Goal: Transaction & Acquisition: Purchase product/service

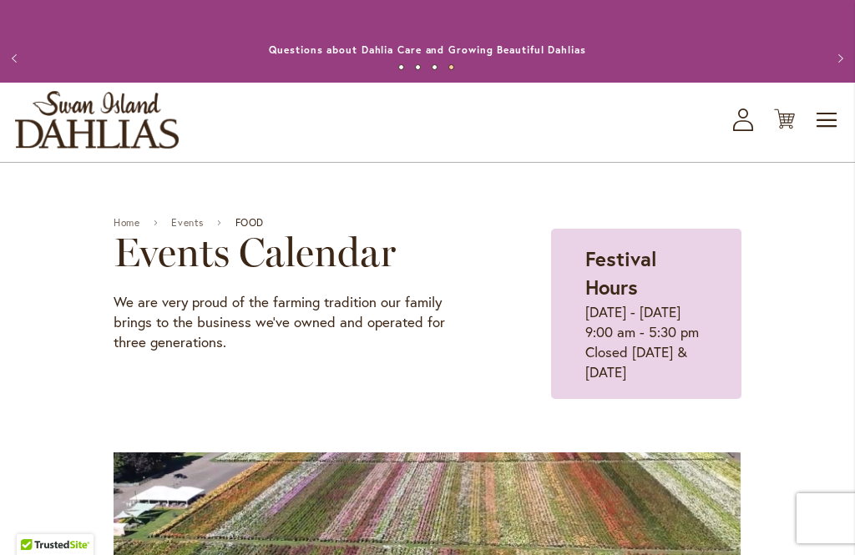
click at [839, 120] on span "Toggle Nav" at bounding box center [827, 120] width 25 height 33
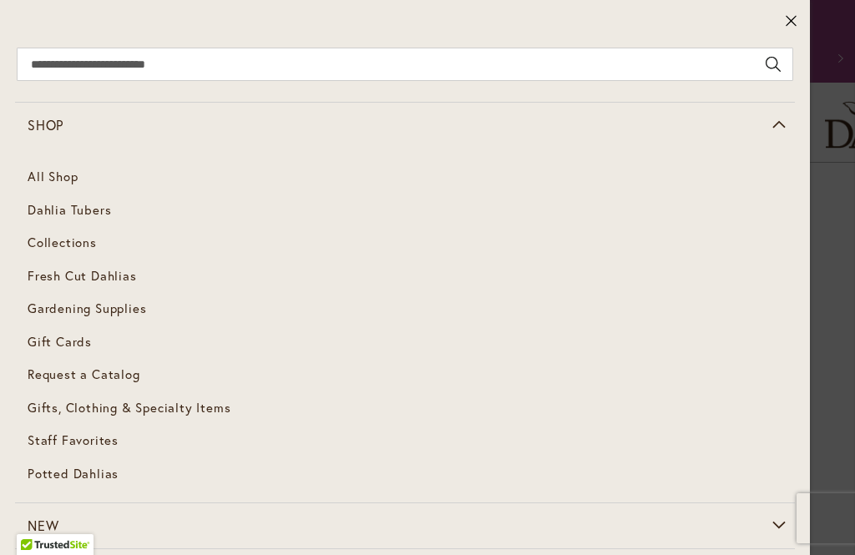
click at [104, 213] on span "Dahlia Tubers" at bounding box center [70, 209] width 84 height 17
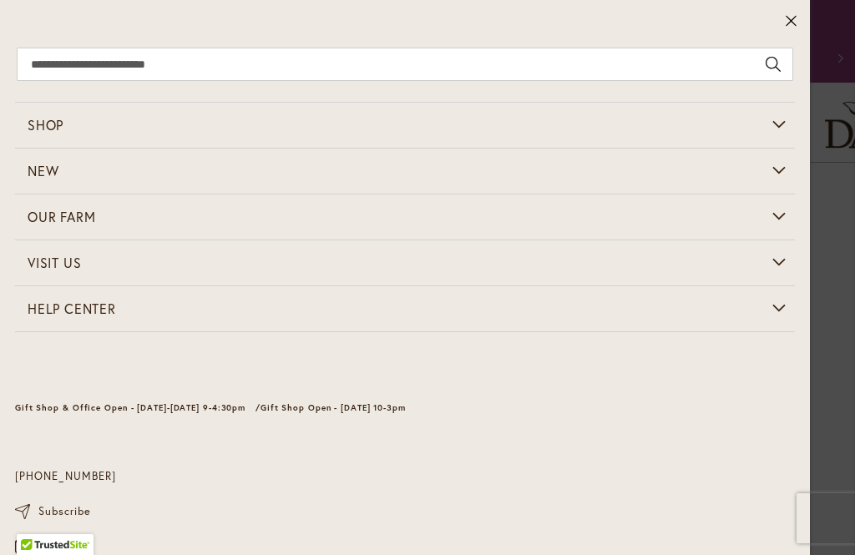
scroll to position [45, 0]
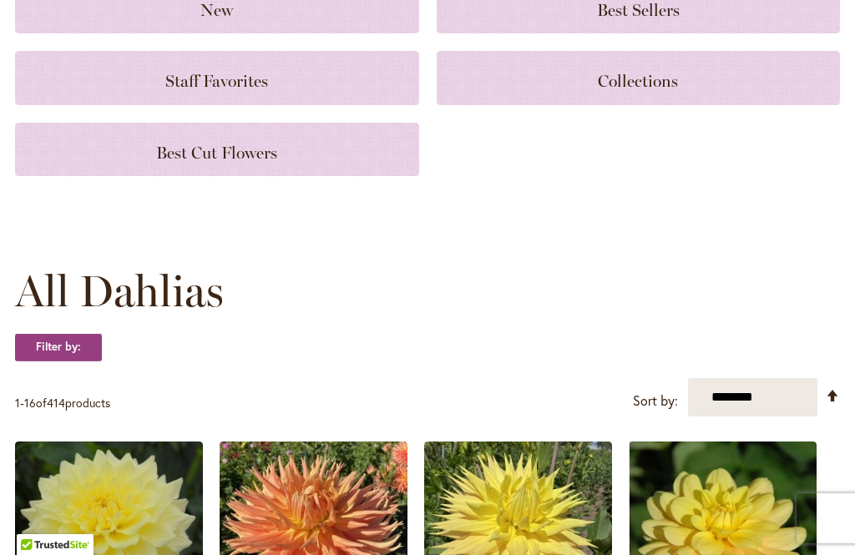
scroll to position [278, 0]
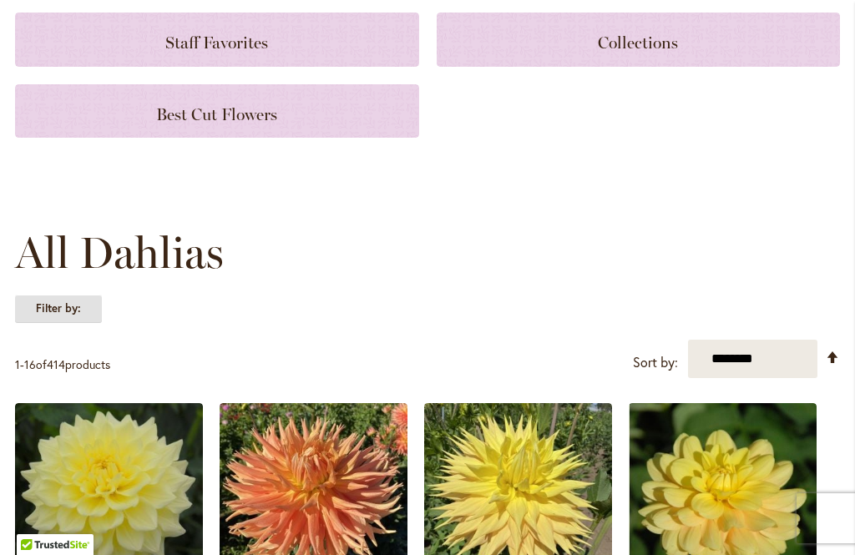
click at [76, 315] on strong "Filter by:" at bounding box center [58, 309] width 87 height 28
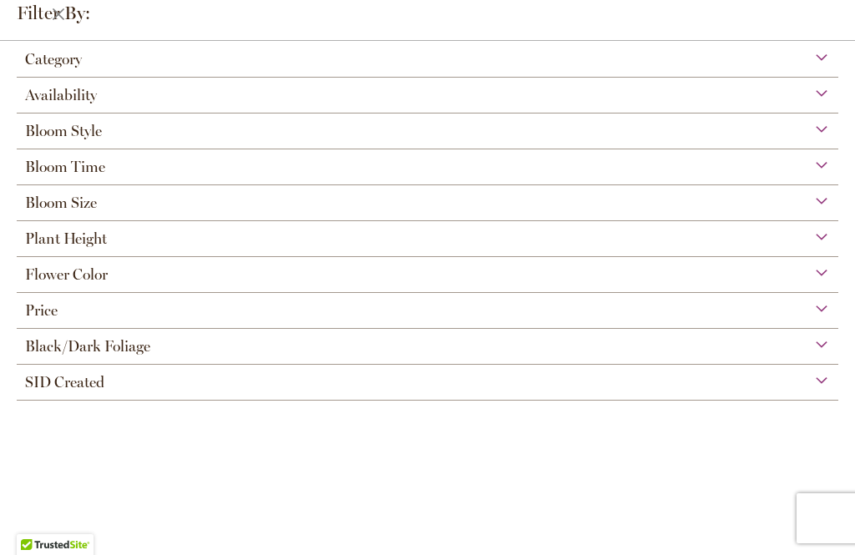
click at [165, 284] on div "Flower Color" at bounding box center [428, 270] width 822 height 27
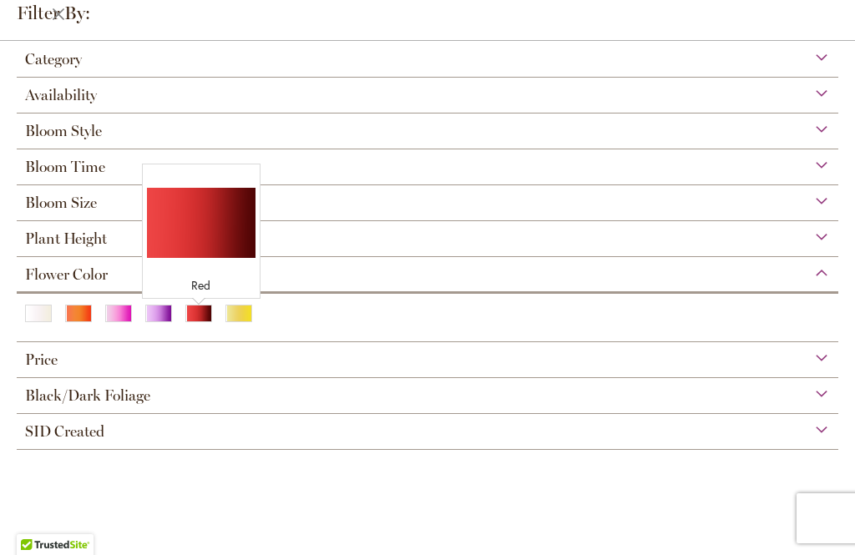
click at [200, 322] on div "Red" at bounding box center [198, 314] width 27 height 18
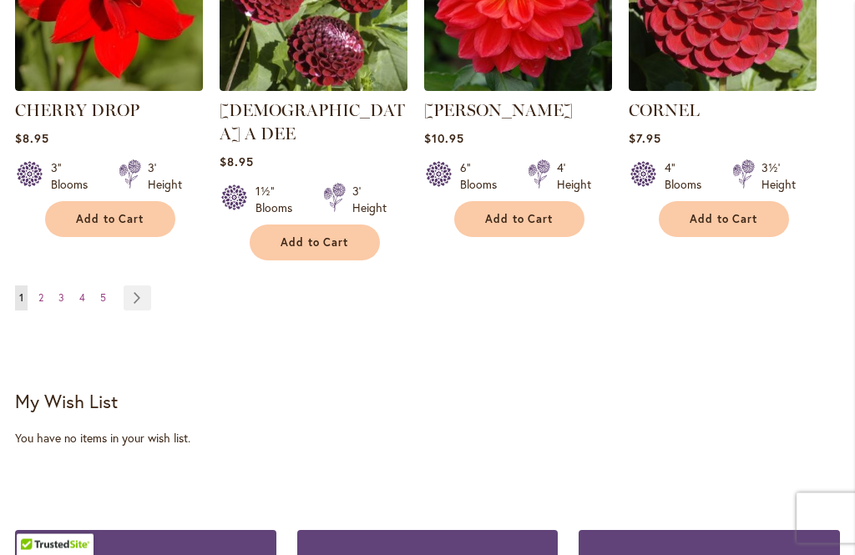
scroll to position [1702, 0]
click at [148, 286] on link "Page Next" at bounding box center [138, 298] width 28 height 25
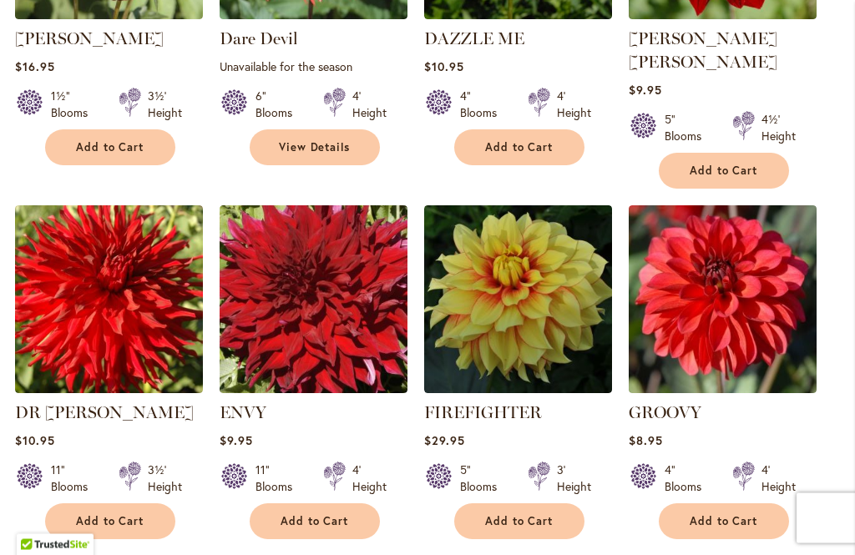
scroll to position [722, 0]
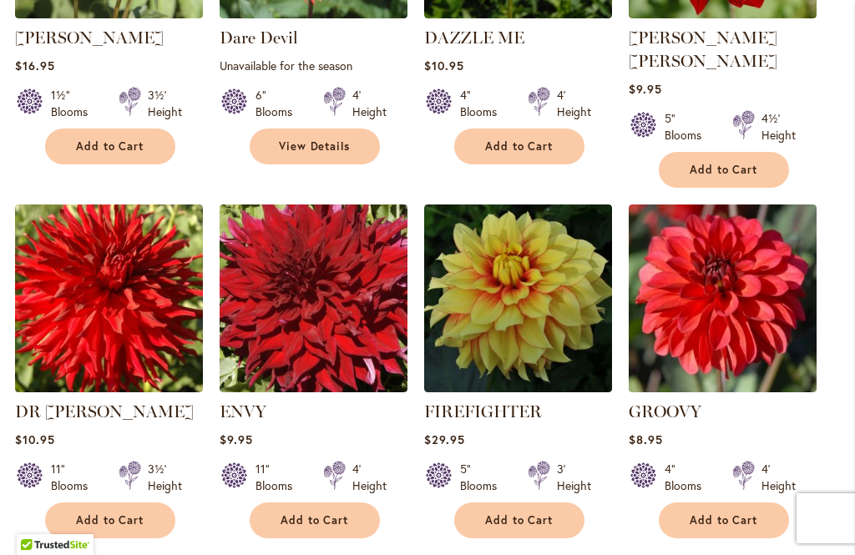
click at [555, 301] on img at bounding box center [518, 299] width 188 height 188
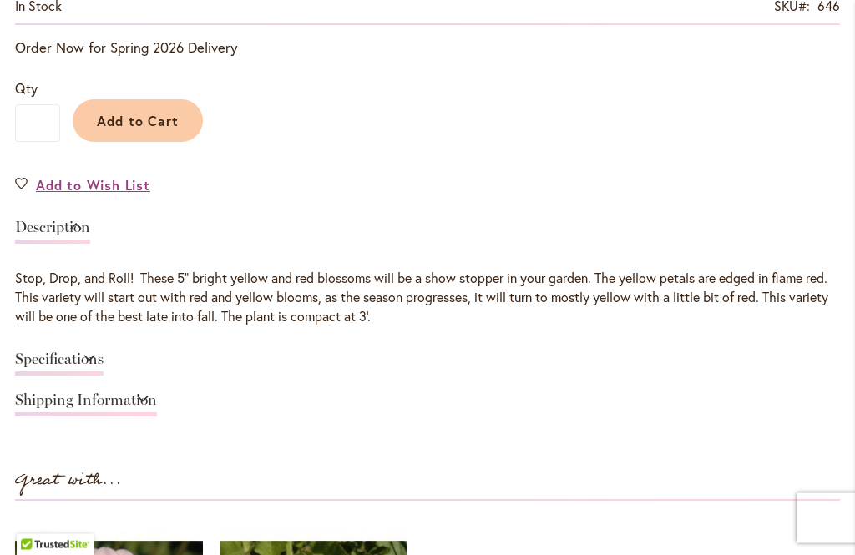
scroll to position [1214, 0]
click at [104, 353] on link "Specifications" at bounding box center [59, 364] width 89 height 24
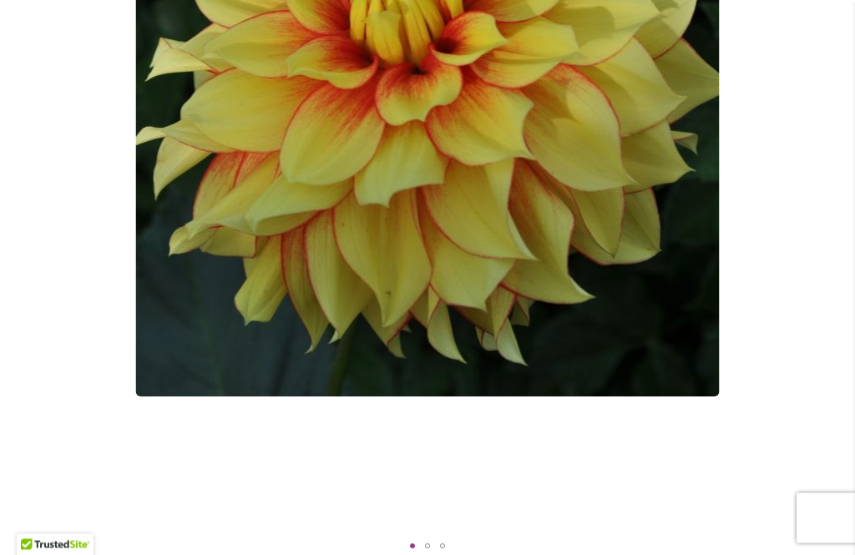
scroll to position [532, 0]
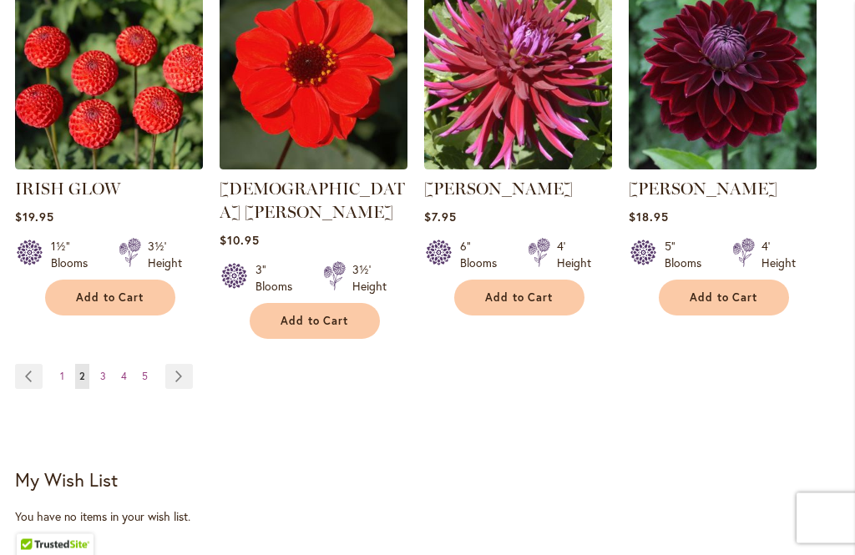
scroll to position [1670, 0]
click at [186, 364] on link "Page Next" at bounding box center [179, 376] width 28 height 25
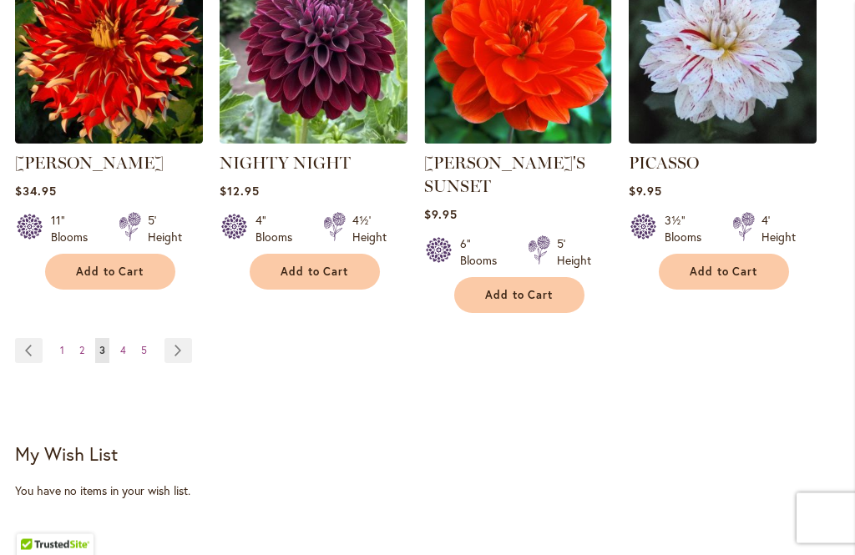
scroll to position [1673, 0]
click at [189, 338] on link "Page Next" at bounding box center [179, 350] width 28 height 25
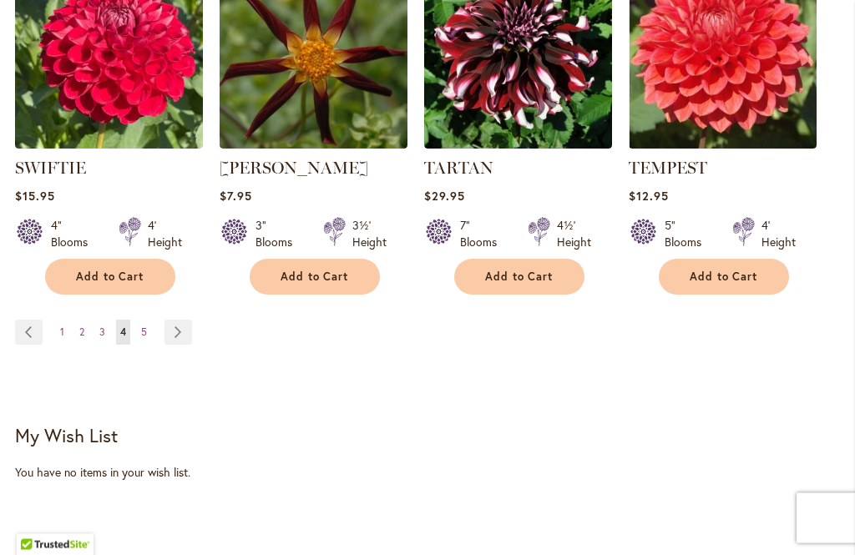
scroll to position [1645, 0]
click at [181, 332] on link "Page Next" at bounding box center [179, 332] width 28 height 25
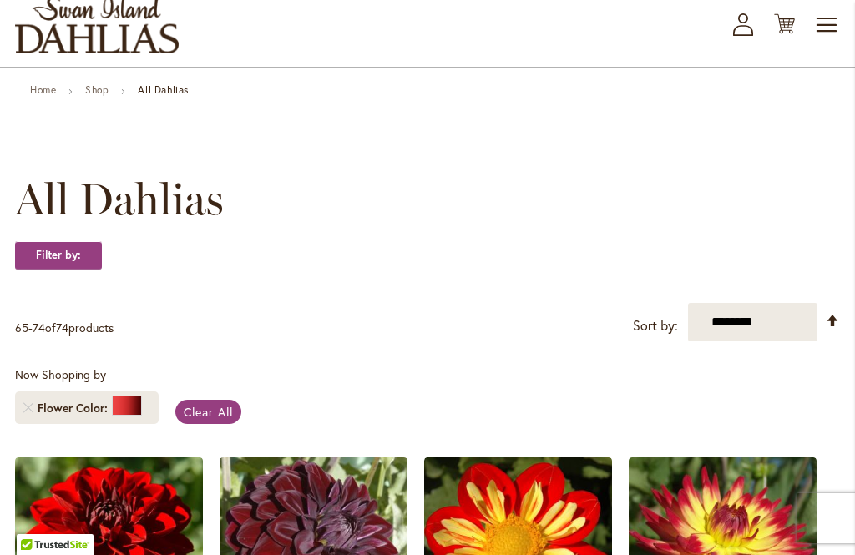
scroll to position [94, 0]
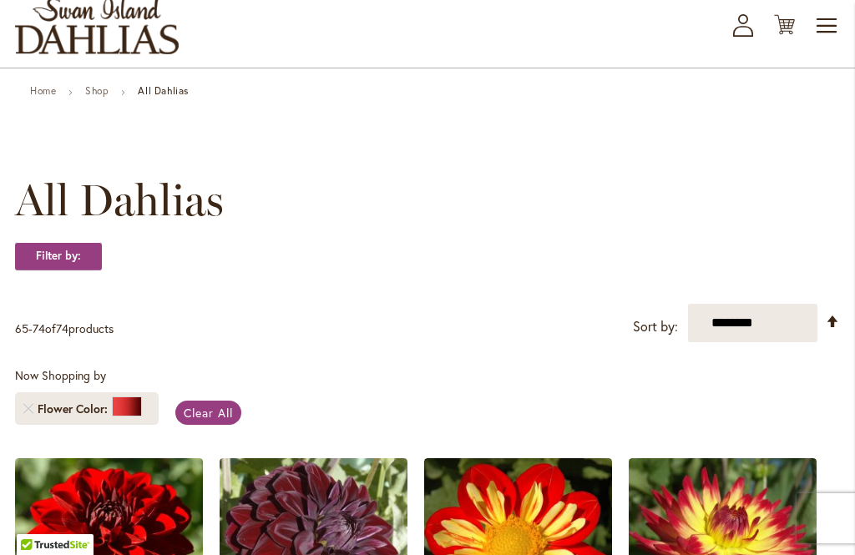
click at [120, 405] on div at bounding box center [127, 407] width 30 height 20
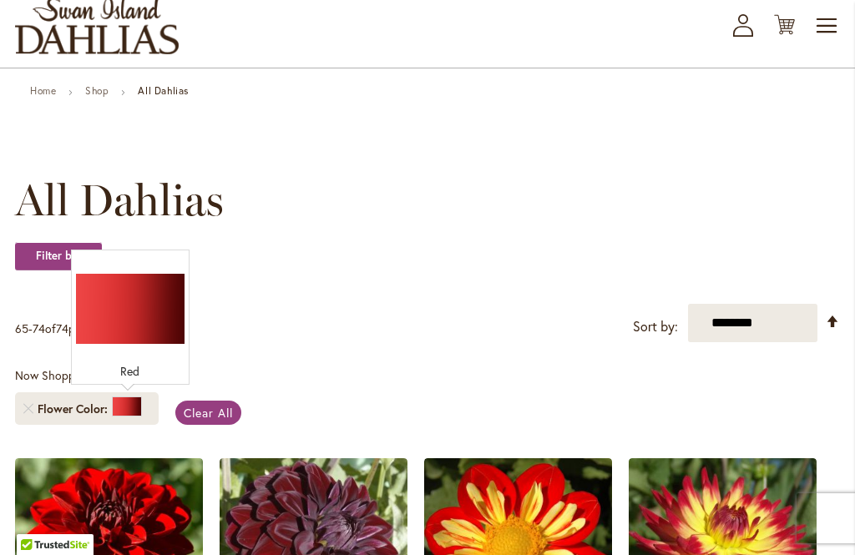
click at [128, 412] on div at bounding box center [127, 407] width 30 height 20
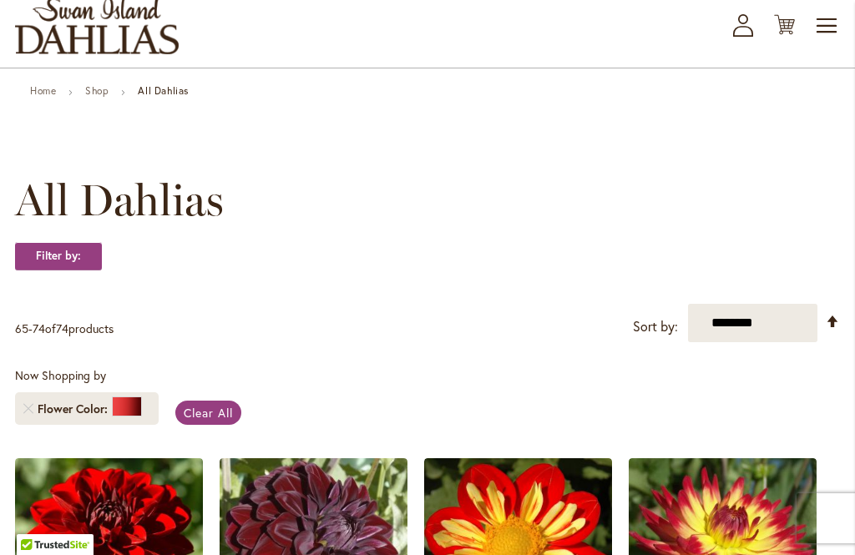
click at [84, 412] on span "Flower Color" at bounding box center [75, 409] width 74 height 17
click at [210, 415] on span "Clear All" at bounding box center [208, 413] width 49 height 16
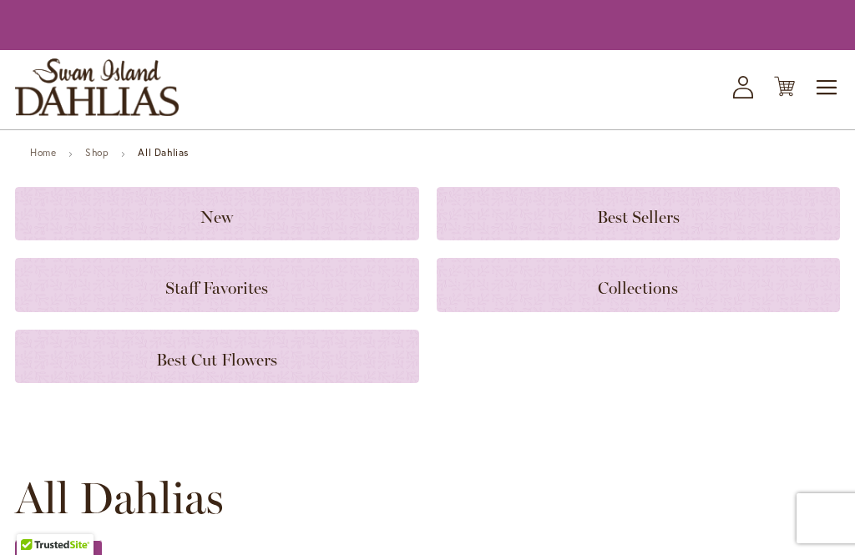
scroll to position [123, 0]
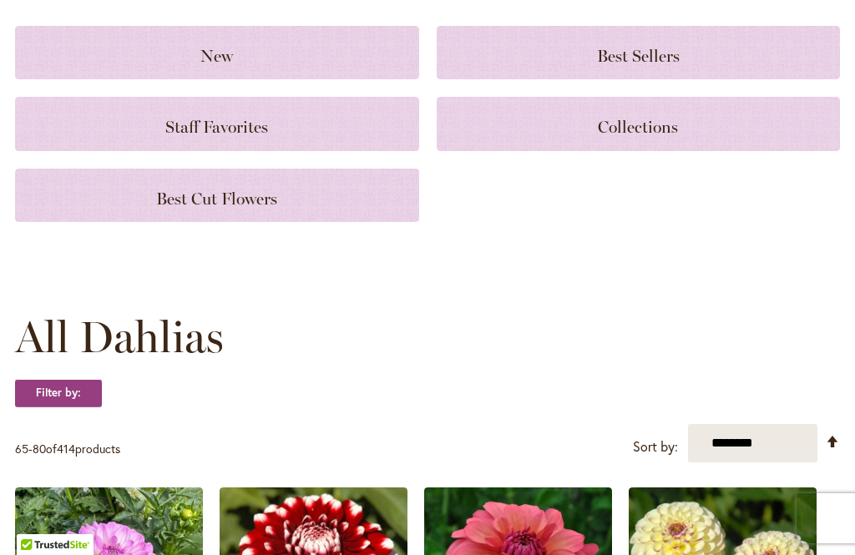
click at [89, 357] on span "All Dahlias" at bounding box center [119, 337] width 209 height 50
click at [79, 394] on strong "Filter by:" at bounding box center [58, 393] width 87 height 28
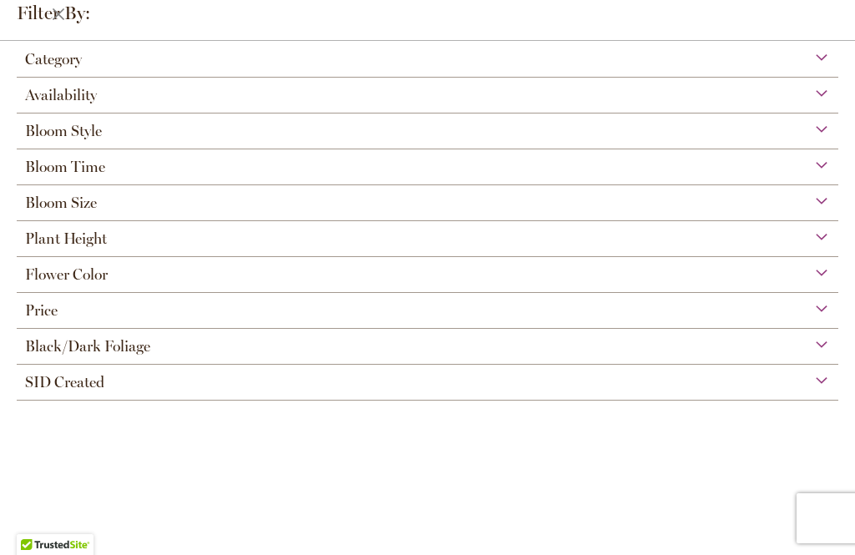
click at [170, 278] on div "Flower Color" at bounding box center [428, 270] width 822 height 27
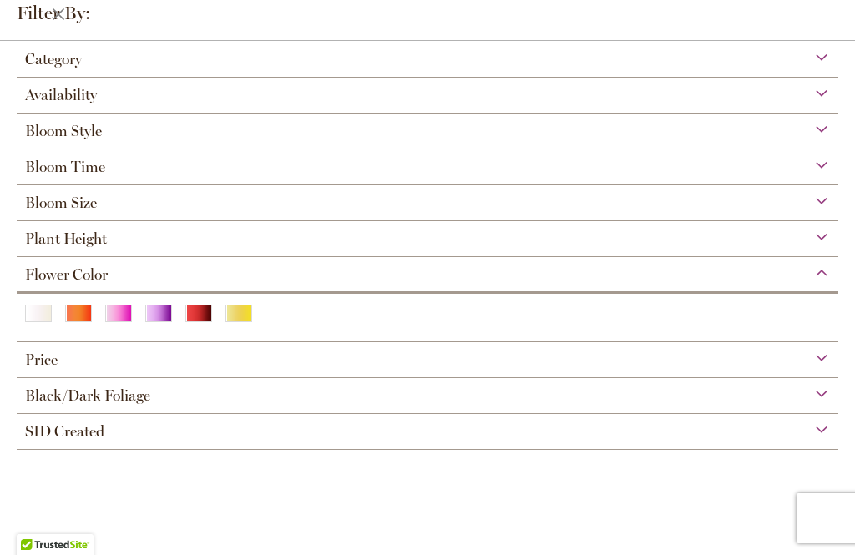
click at [122, 322] on div "Pink" at bounding box center [118, 314] width 27 height 18
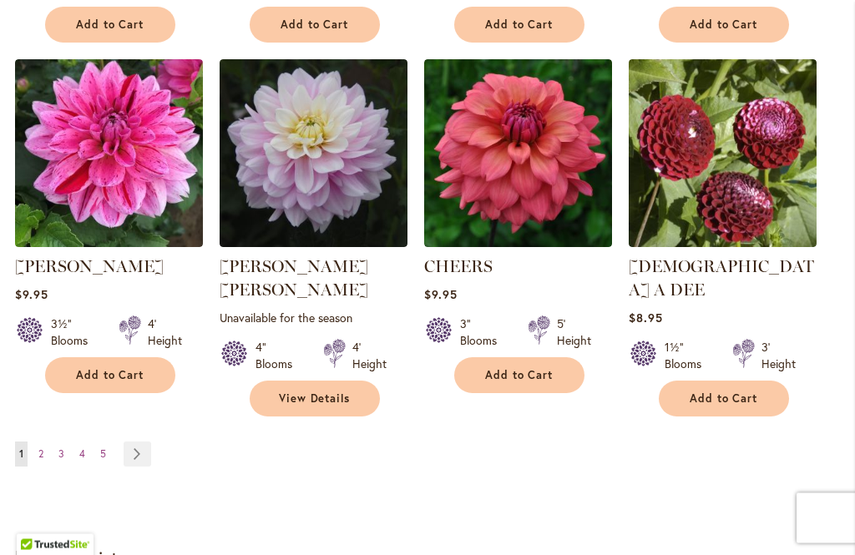
scroll to position [1569, 0]
click at [148, 442] on link "Page Next" at bounding box center [138, 454] width 28 height 25
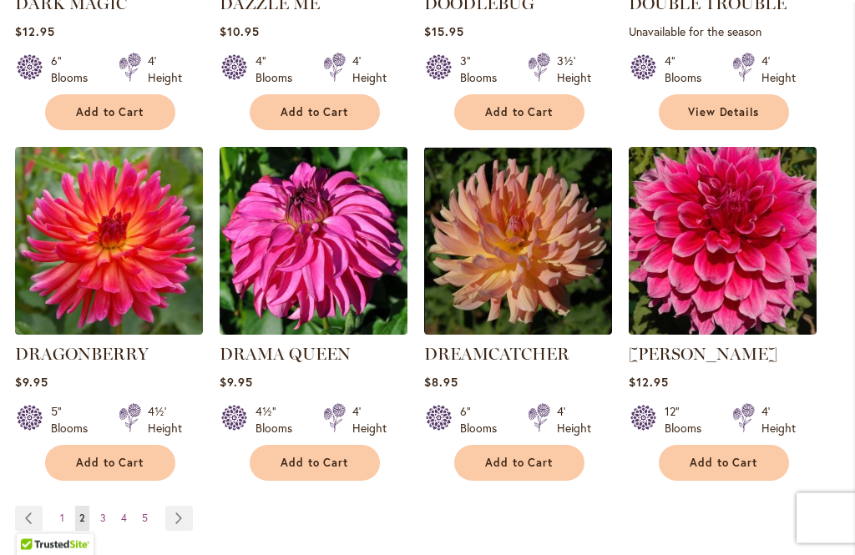
scroll to position [1482, 0]
click at [190, 506] on link "Page Next" at bounding box center [179, 518] width 28 height 25
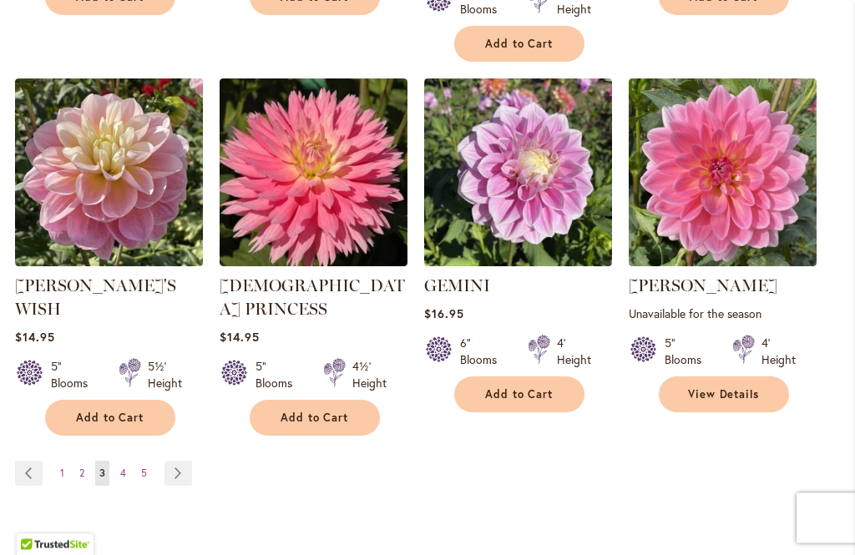
scroll to position [1574, 0]
click at [180, 461] on link "Page Next" at bounding box center [179, 473] width 28 height 25
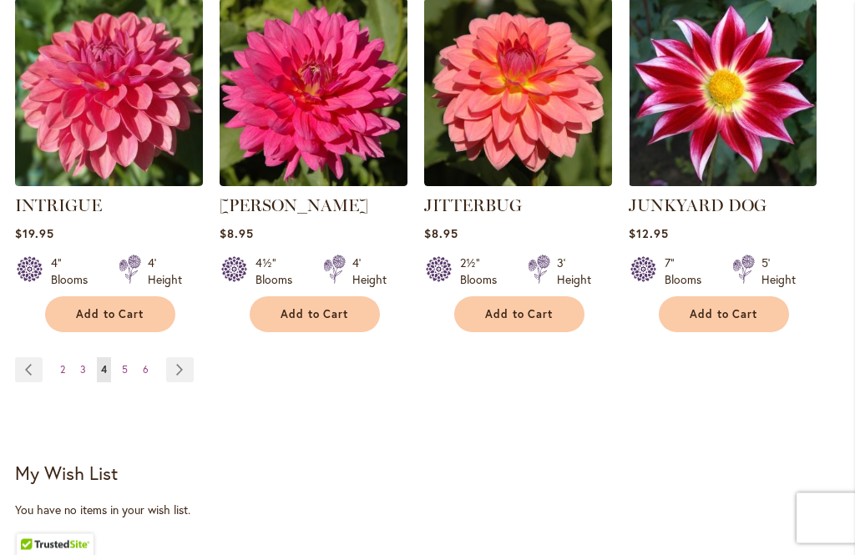
scroll to position [1607, 0]
click at [183, 373] on link "Page Next" at bounding box center [180, 369] width 28 height 25
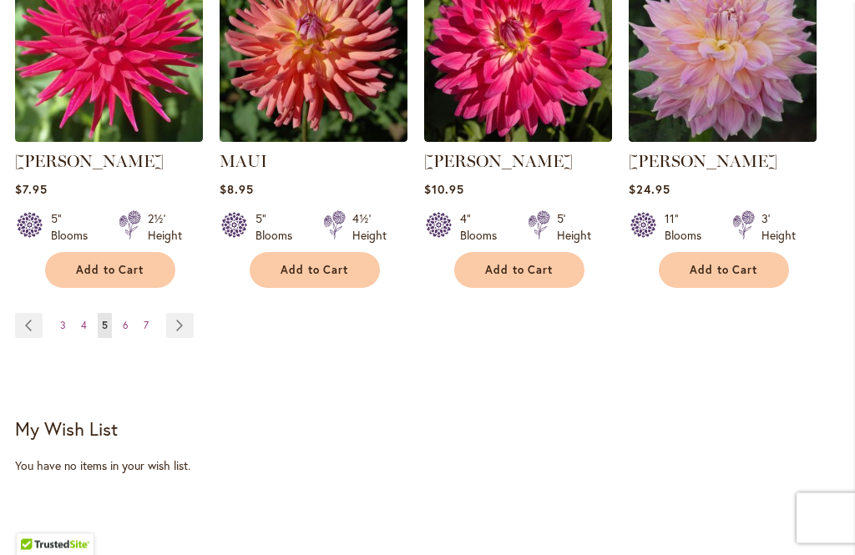
scroll to position [1675, 0]
click at [184, 313] on link "Page Next" at bounding box center [180, 325] width 28 height 25
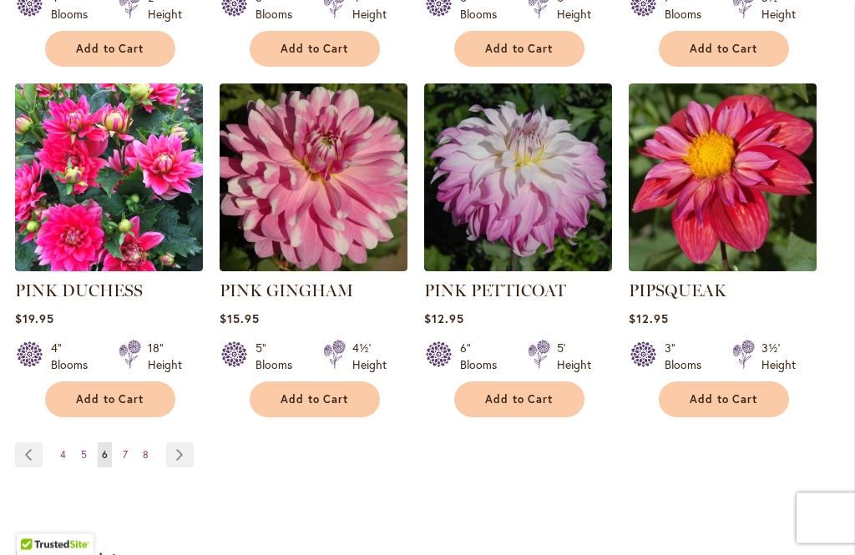
scroll to position [1569, 0]
click at [190, 443] on link "Page Next" at bounding box center [180, 455] width 28 height 25
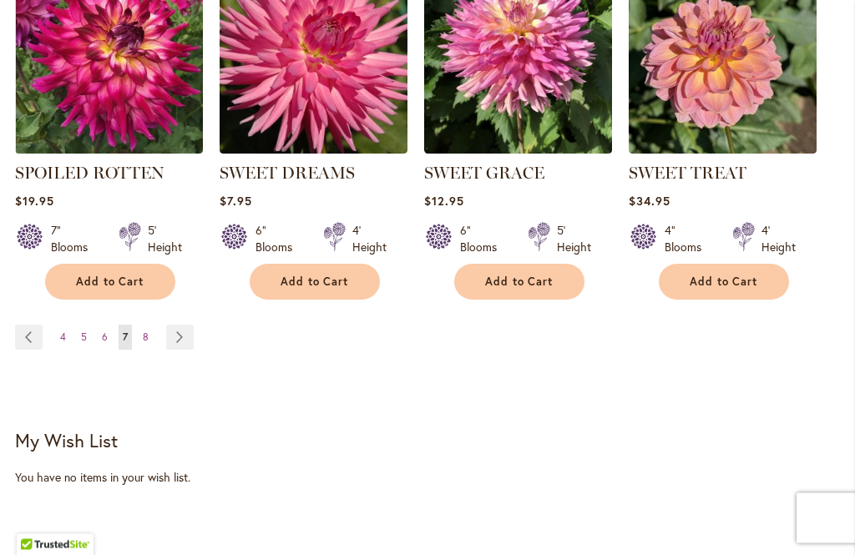
scroll to position [1640, 0]
click at [190, 329] on link "Page Next" at bounding box center [180, 337] width 28 height 25
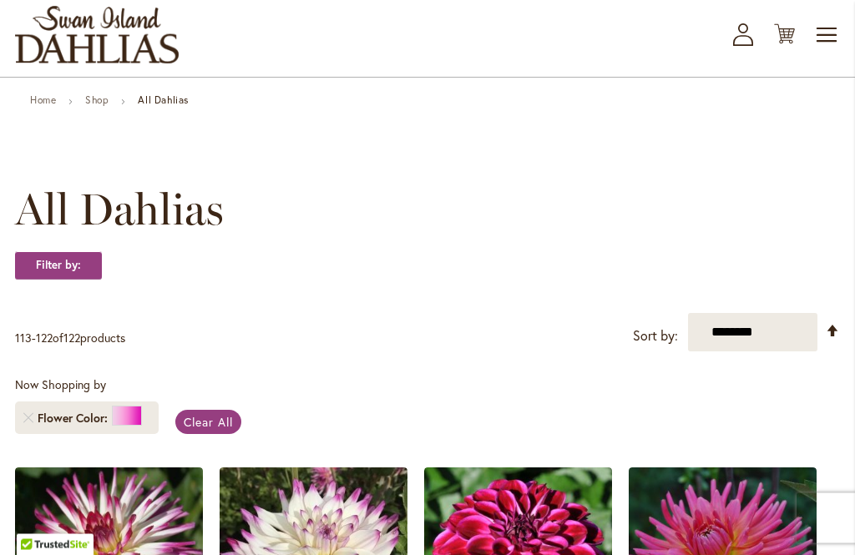
scroll to position [84, 0]
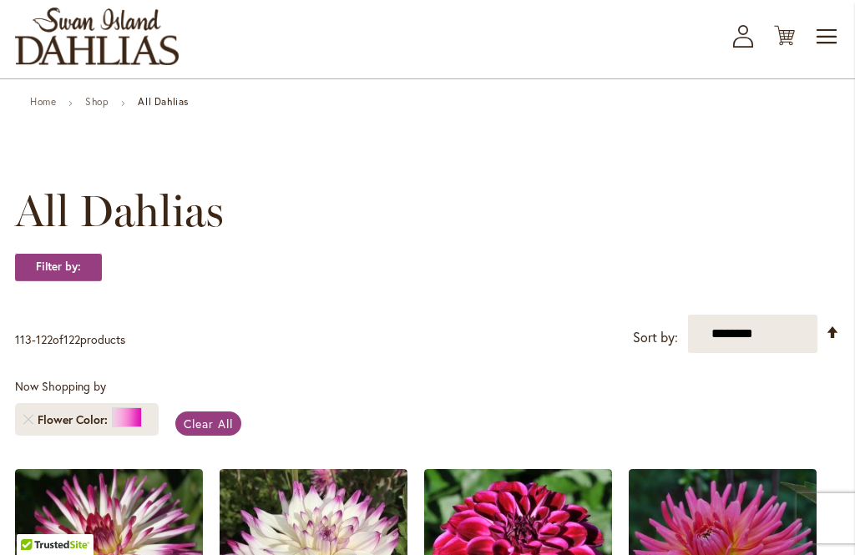
click at [220, 426] on span "Clear All" at bounding box center [208, 424] width 49 height 16
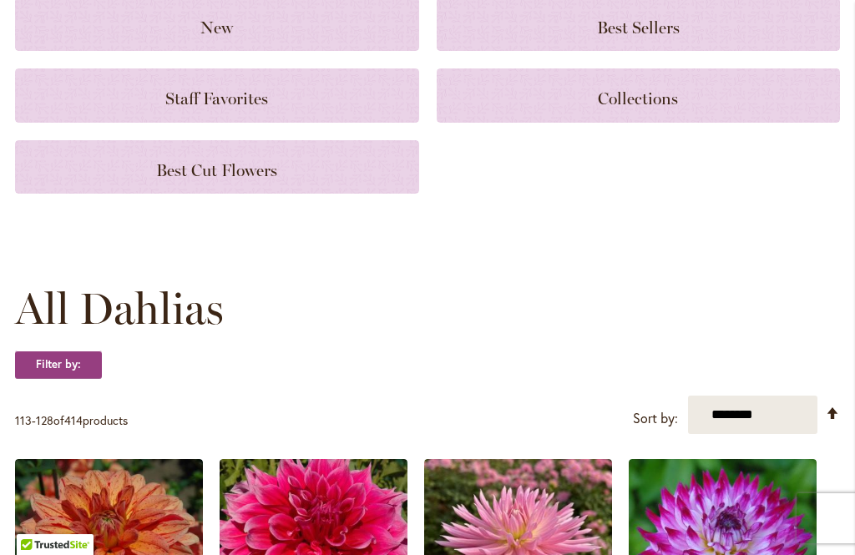
scroll to position [222, 0]
click at [85, 361] on strong "Filter by:" at bounding box center [58, 365] width 87 height 28
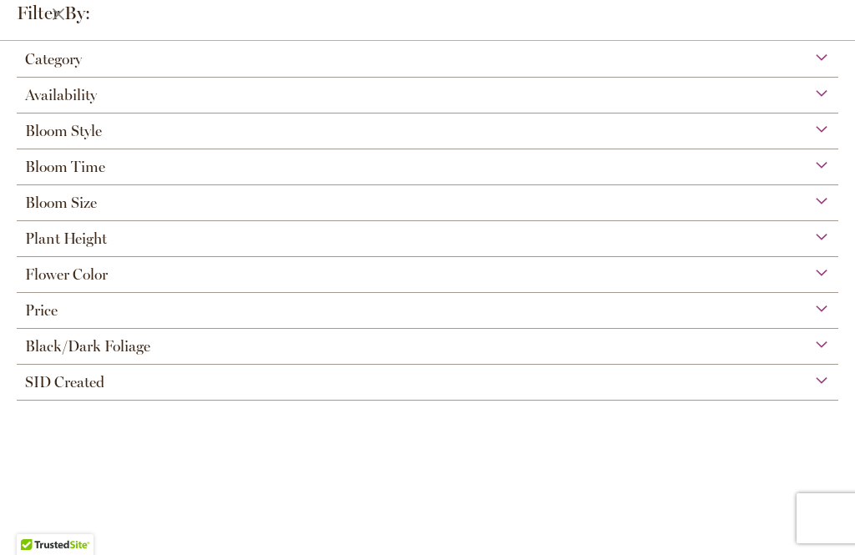
scroll to position [83, 0]
click at [171, 277] on div "Flower Color" at bounding box center [428, 270] width 822 height 27
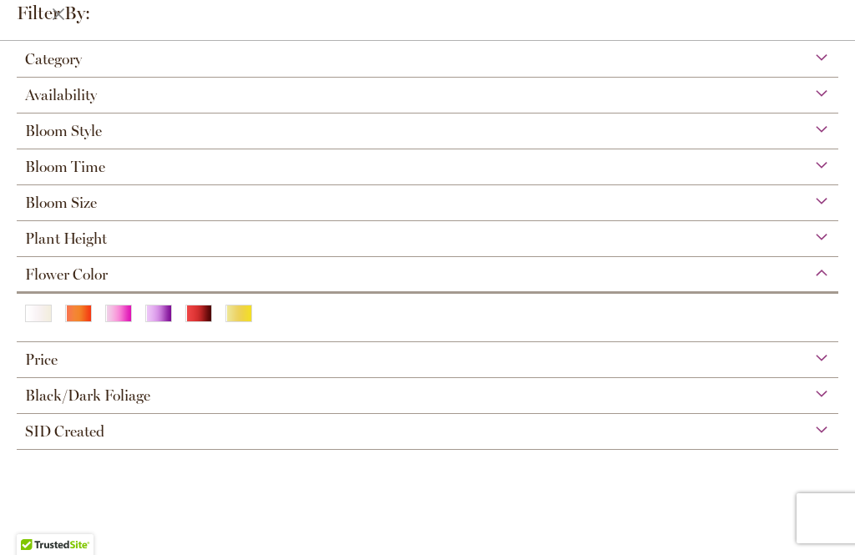
click at [156, 322] on div "Purple" at bounding box center [158, 314] width 27 height 18
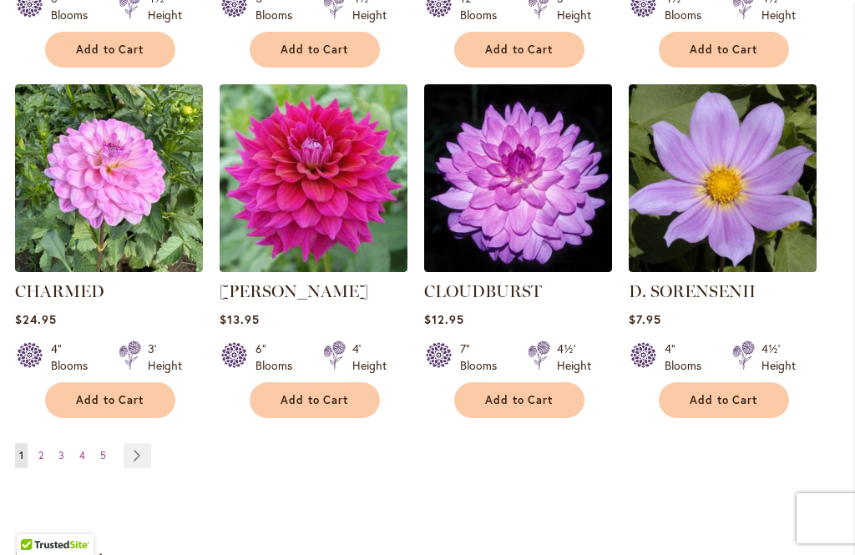
scroll to position [1548, 0]
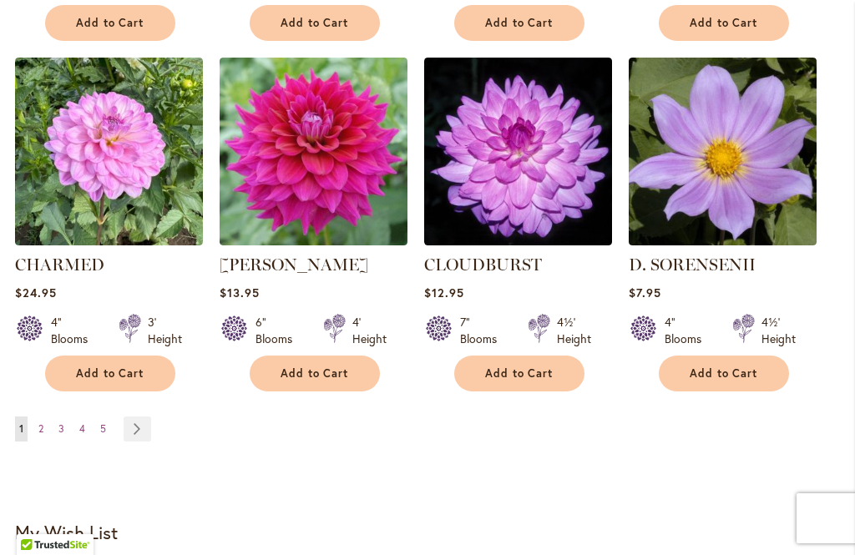
click at [149, 423] on link "Page Next" at bounding box center [138, 429] width 28 height 25
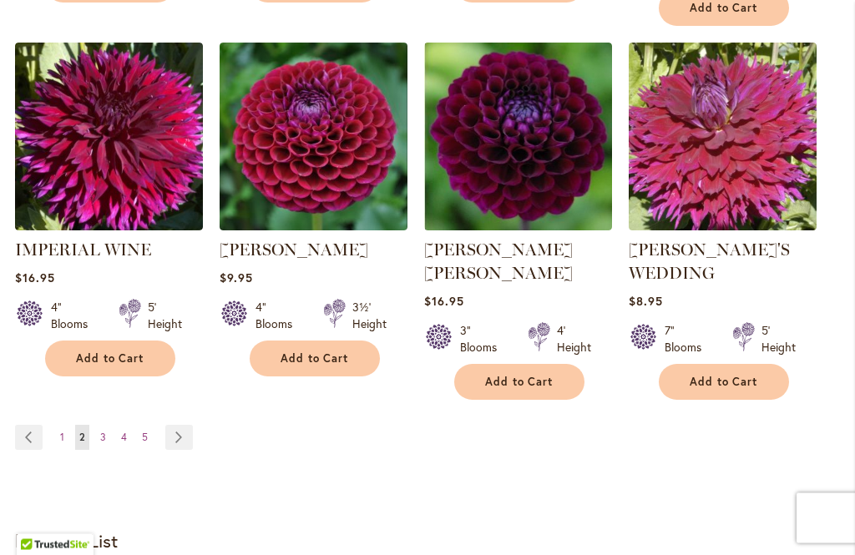
scroll to position [1609, 0]
click at [190, 425] on link "Page Next" at bounding box center [179, 437] width 28 height 25
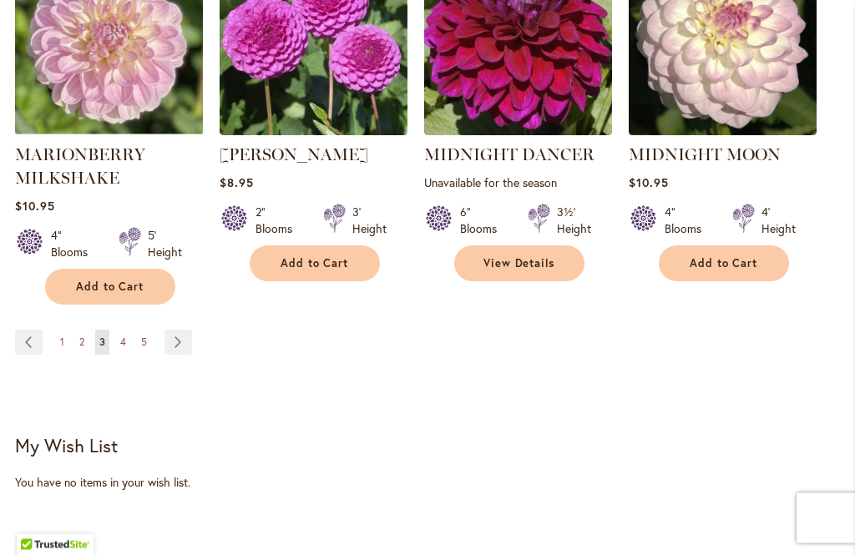
scroll to position [1705, 0]
click at [183, 330] on link "Page Next" at bounding box center [179, 342] width 28 height 25
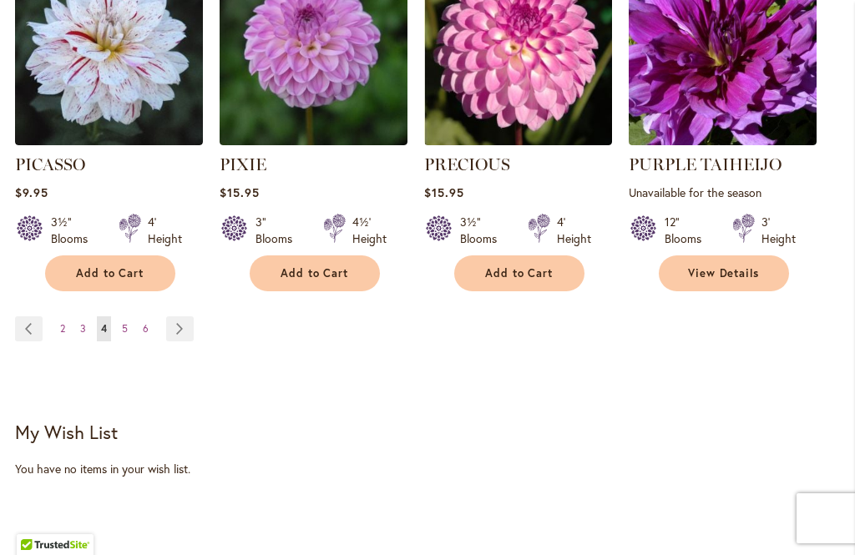
scroll to position [1695, 0]
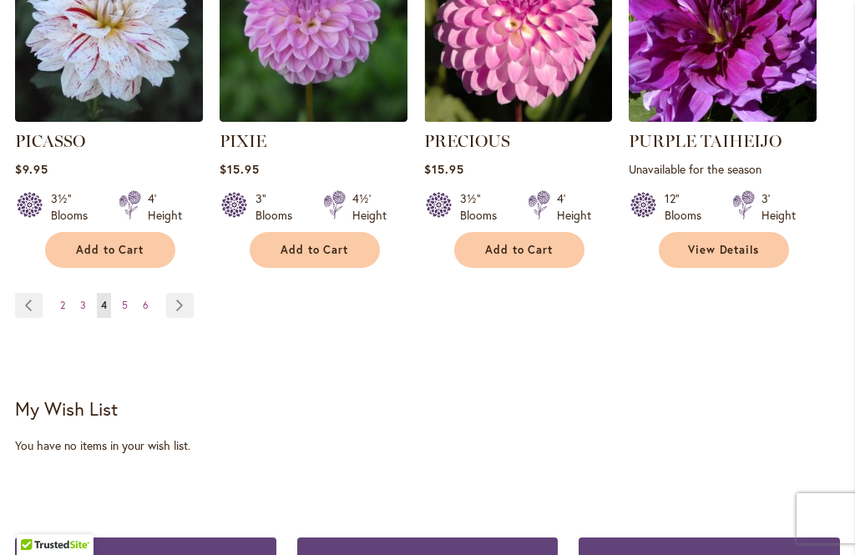
click at [185, 293] on link "Page Next" at bounding box center [180, 305] width 28 height 25
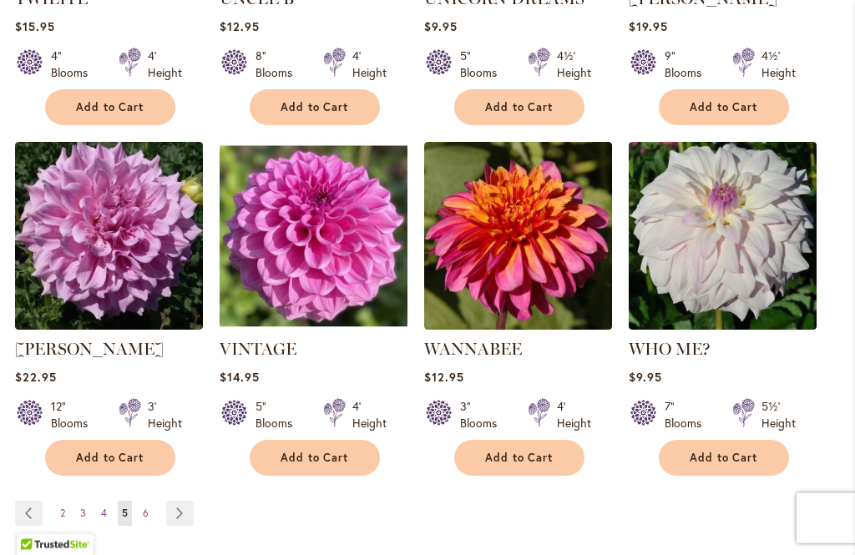
scroll to position [1503, 0]
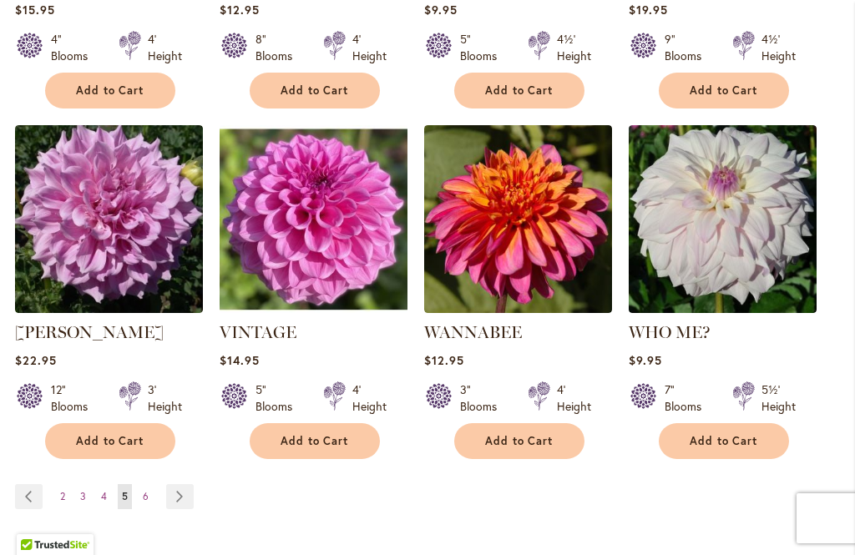
click at [190, 484] on link "Page Next" at bounding box center [180, 496] width 28 height 25
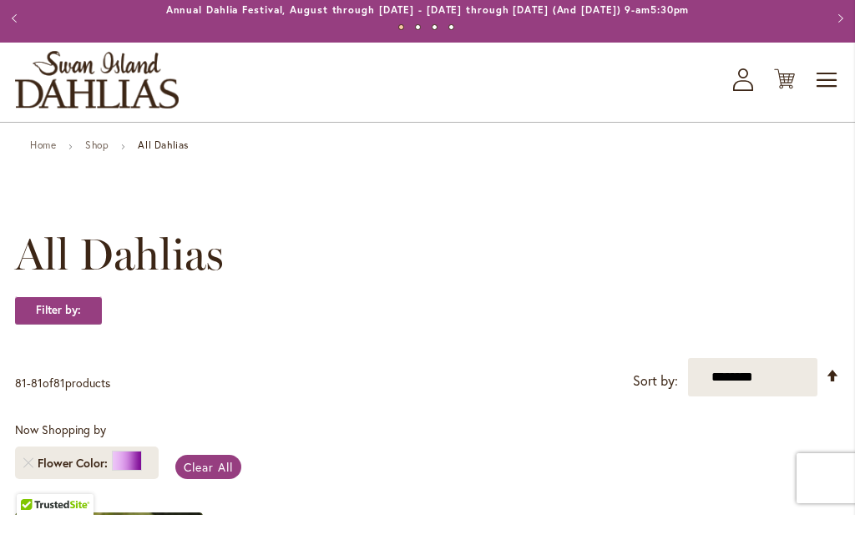
scroll to position [43, 0]
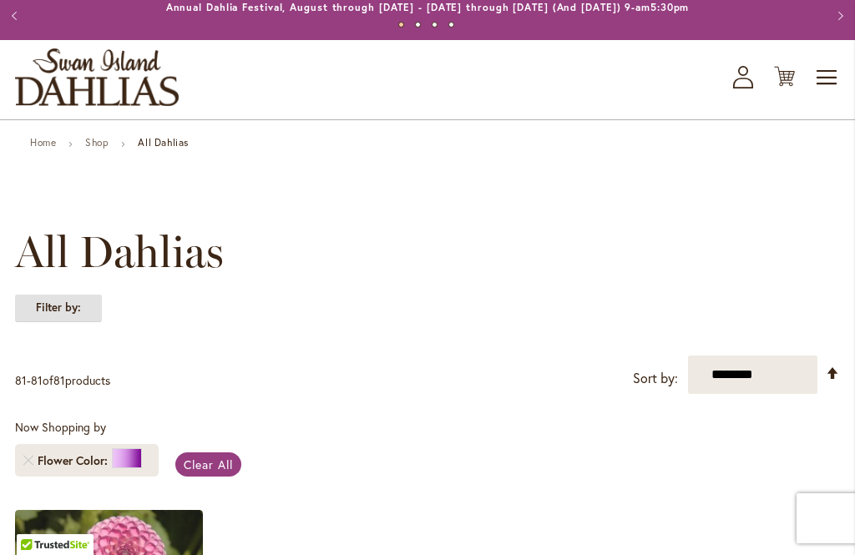
click at [93, 306] on strong "Filter by:" at bounding box center [58, 308] width 87 height 28
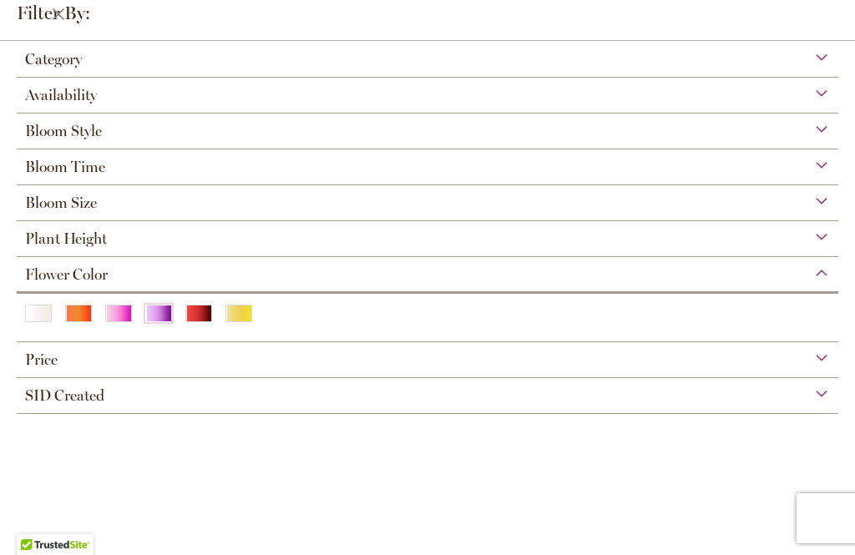
click at [243, 322] on div "Yellow" at bounding box center [239, 314] width 27 height 18
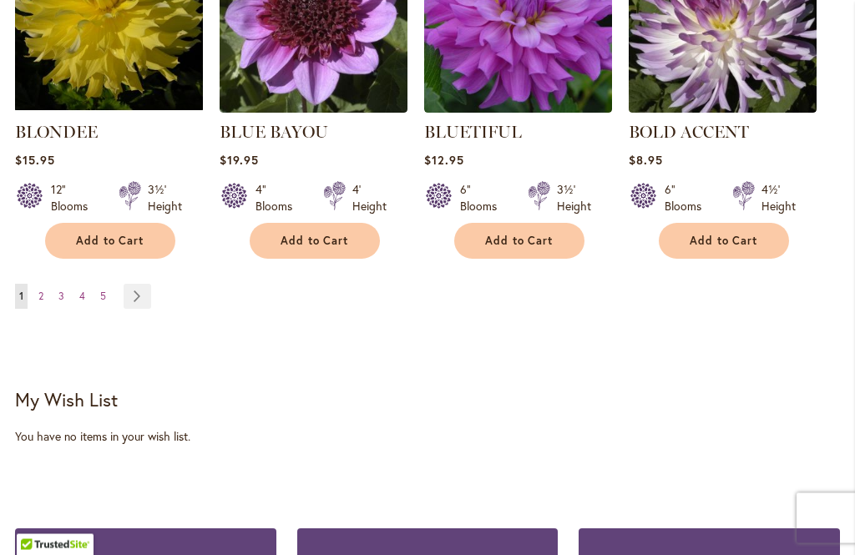
scroll to position [1680, 0]
click at [145, 290] on link "Page Next" at bounding box center [138, 296] width 28 height 25
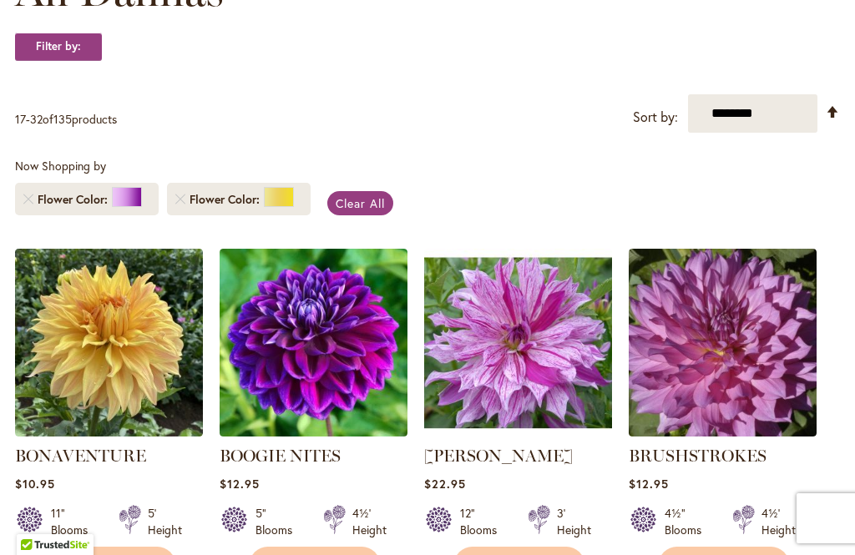
scroll to position [274, 0]
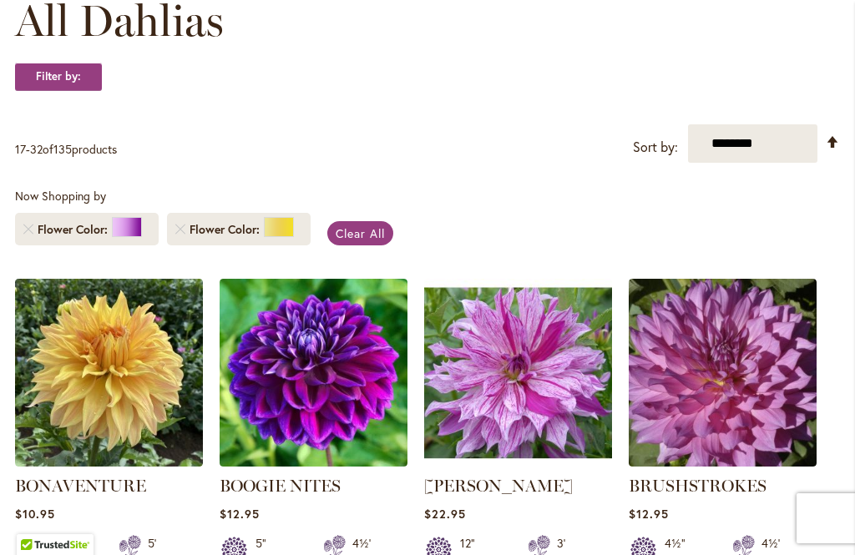
click at [127, 222] on div at bounding box center [127, 227] width 30 height 20
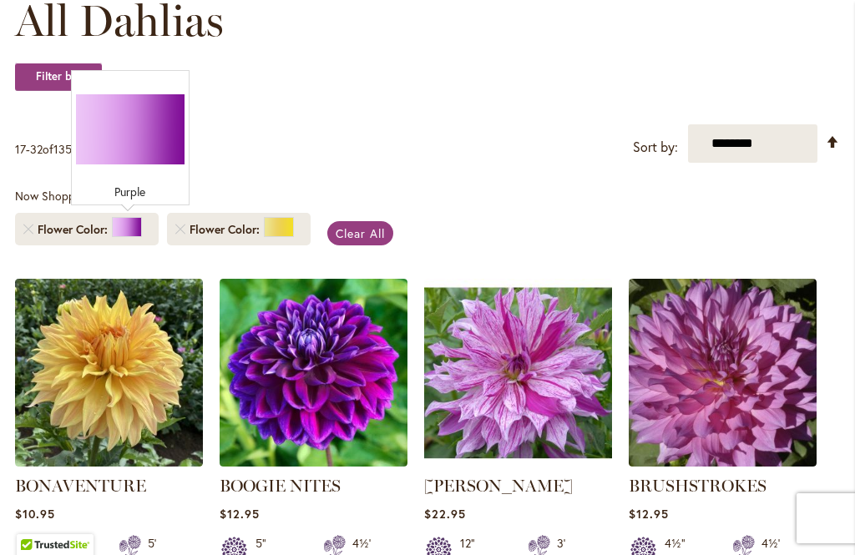
click at [27, 227] on link "Remove Flower Color Purple" at bounding box center [28, 230] width 10 height 10
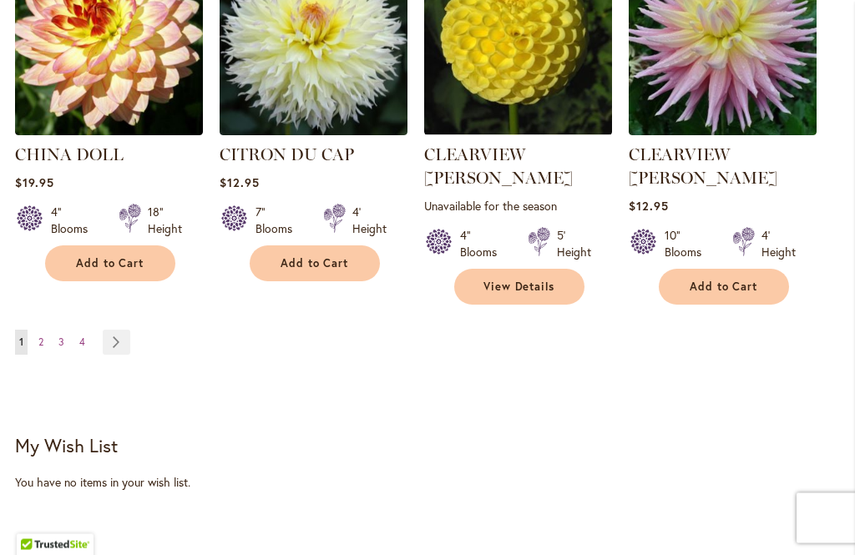
scroll to position [1658, 0]
click at [123, 330] on link "Page Next" at bounding box center [117, 342] width 28 height 25
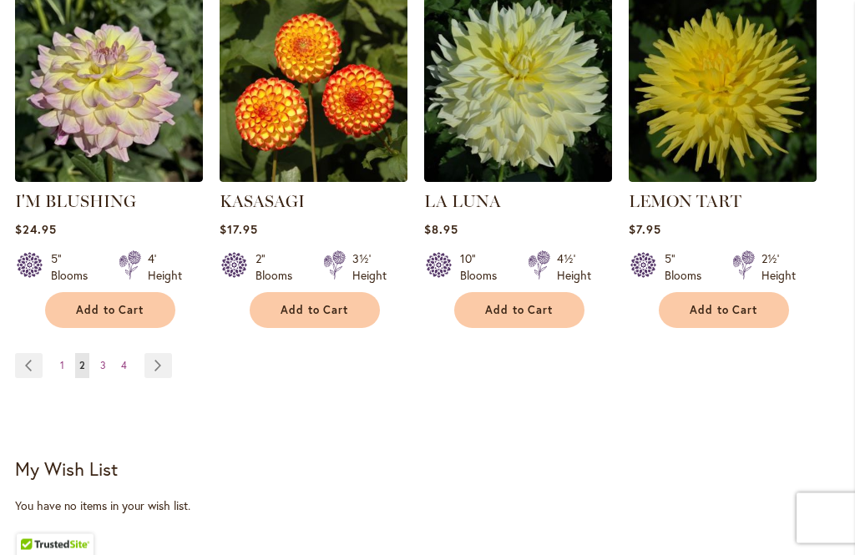
scroll to position [1635, 0]
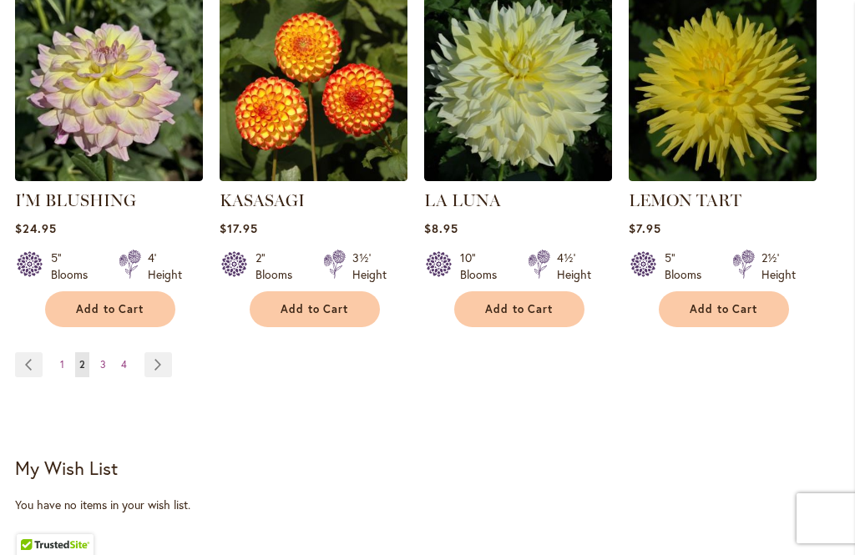
click at [164, 355] on link "Page Next" at bounding box center [158, 364] width 28 height 25
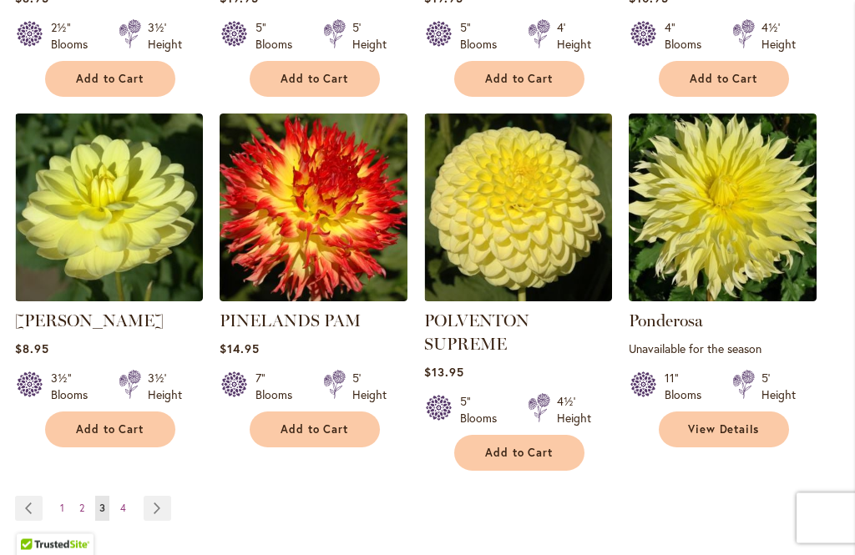
scroll to position [1516, 0]
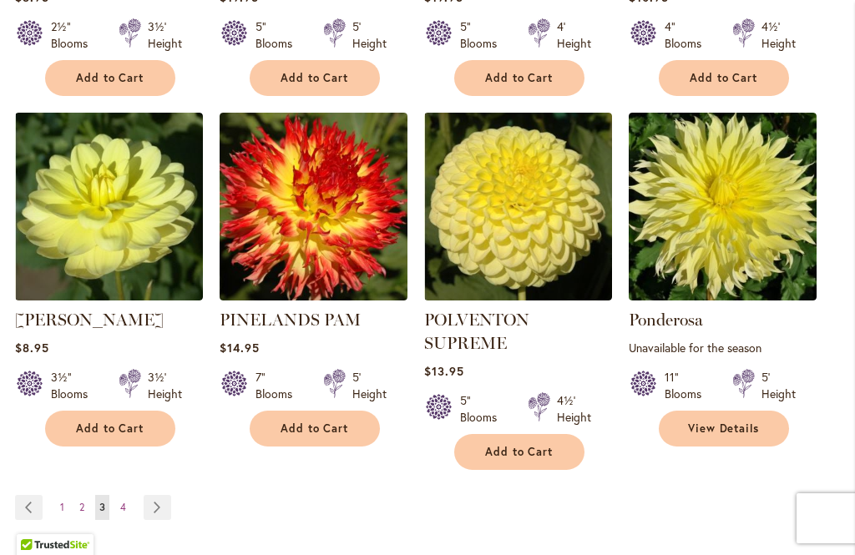
click at [129, 210] on img at bounding box center [109, 207] width 188 height 188
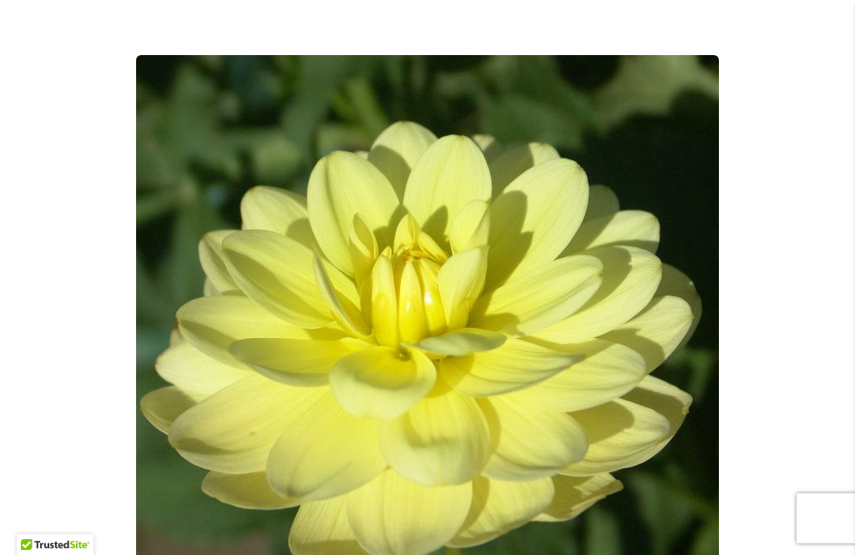
scroll to position [300, 0]
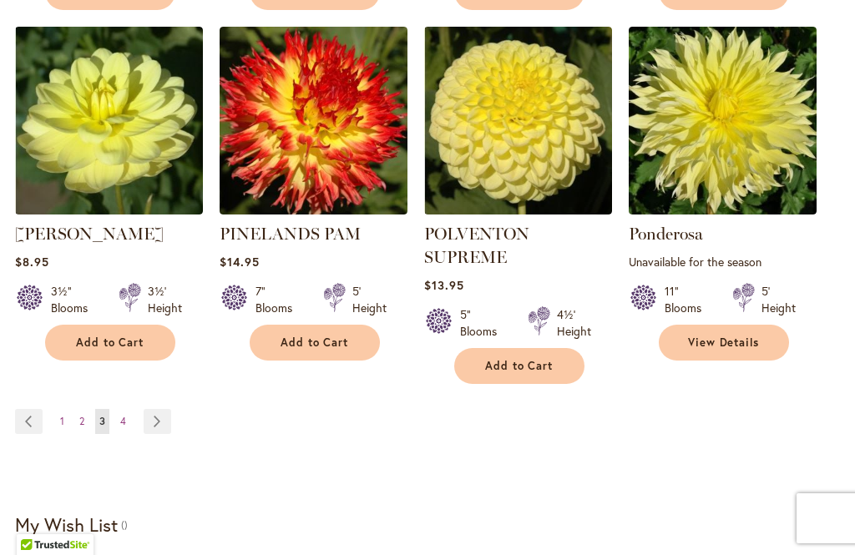
scroll to position [1613, 0]
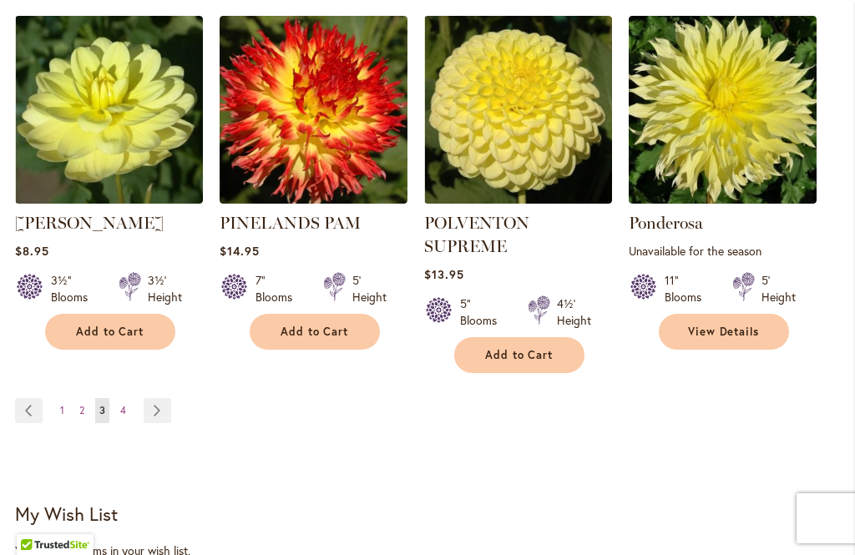
click at [175, 398] on ul "Page Previous Page 1 Page 2 You're currently reading page 3 Page 4 Page Next" at bounding box center [96, 410] width 163 height 25
click at [165, 398] on link "Page Next" at bounding box center [158, 410] width 28 height 25
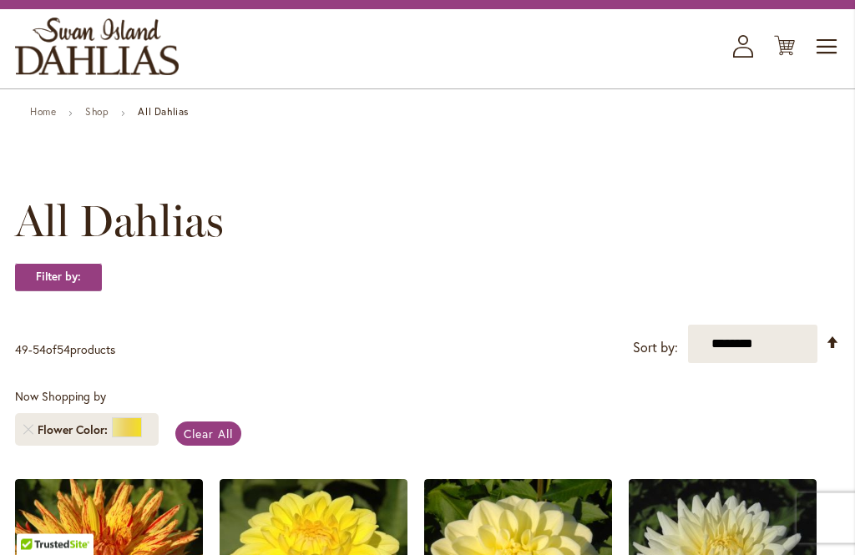
scroll to position [72, 0]
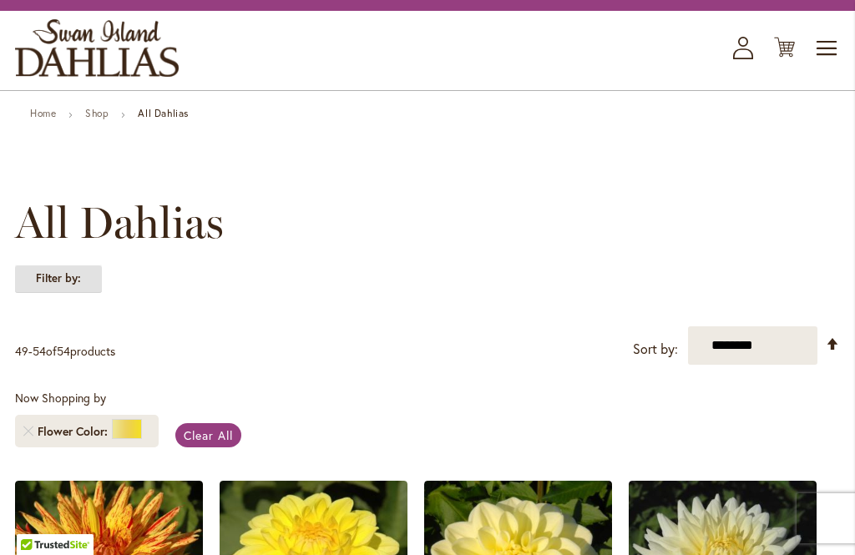
click at [87, 281] on strong "Filter by:" at bounding box center [58, 279] width 87 height 28
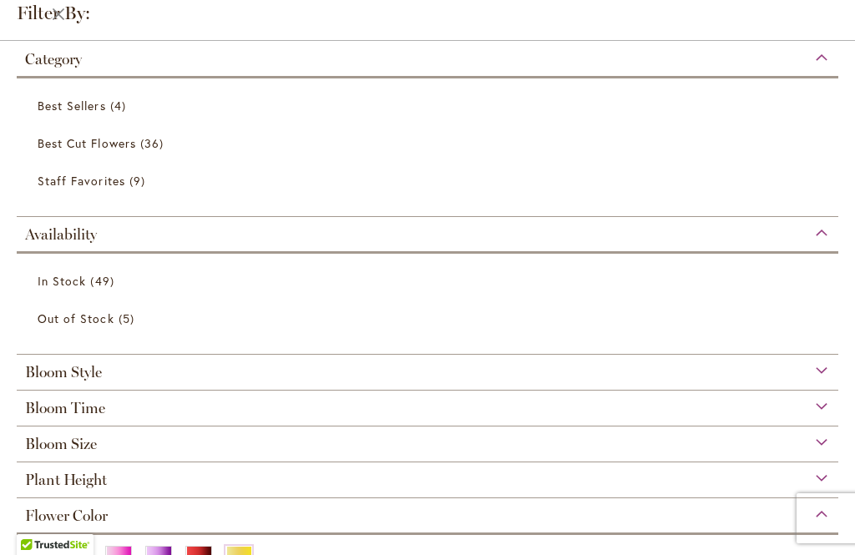
click at [324, 380] on div "Bloom Style" at bounding box center [428, 368] width 822 height 27
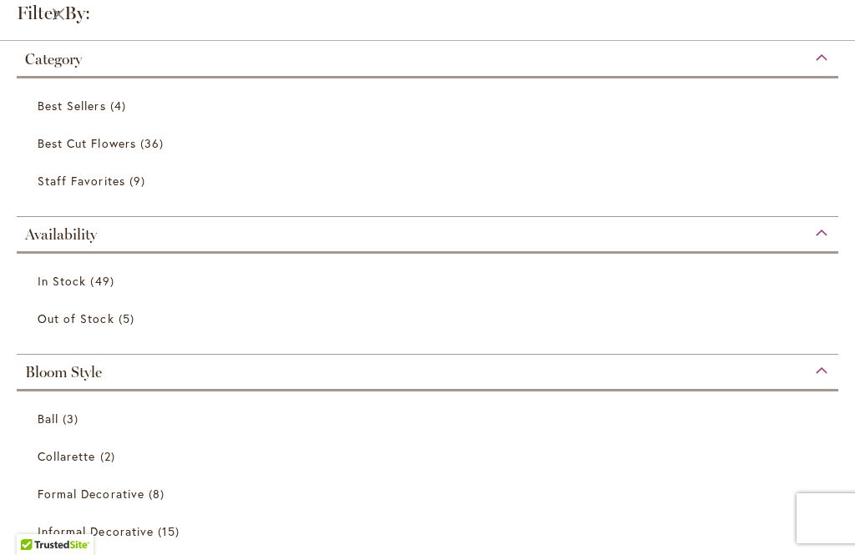
scroll to position [315, 0]
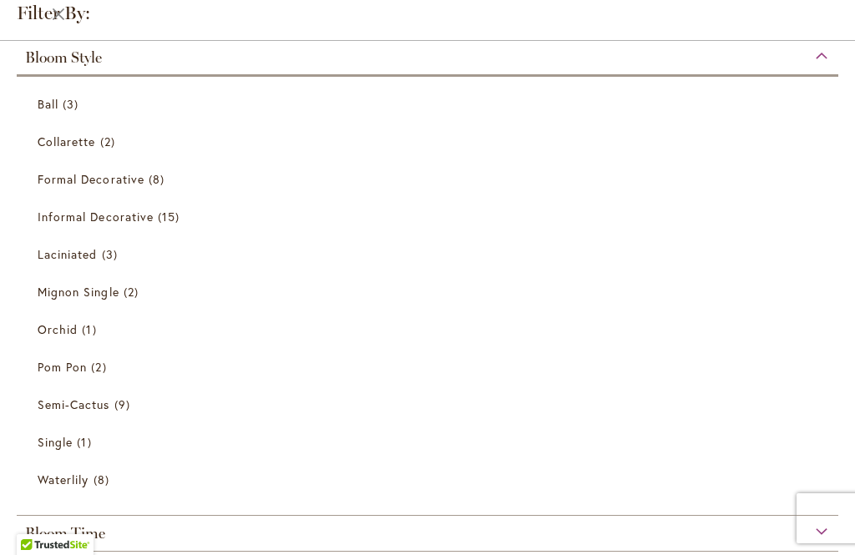
click at [107, 256] on span "3 items" at bounding box center [112, 255] width 20 height 18
click at [482, 270] on link "Laciniated 3 items" at bounding box center [430, 255] width 784 height 30
click at [568, 277] on link "Mignon Single 2 items" at bounding box center [430, 291] width 784 height 29
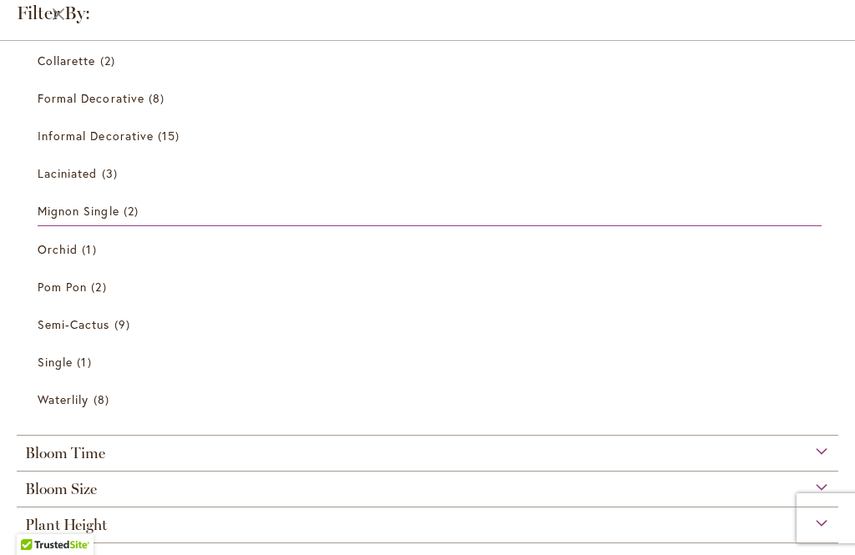
click at [118, 172] on span "3 items" at bounding box center [112, 174] width 20 height 18
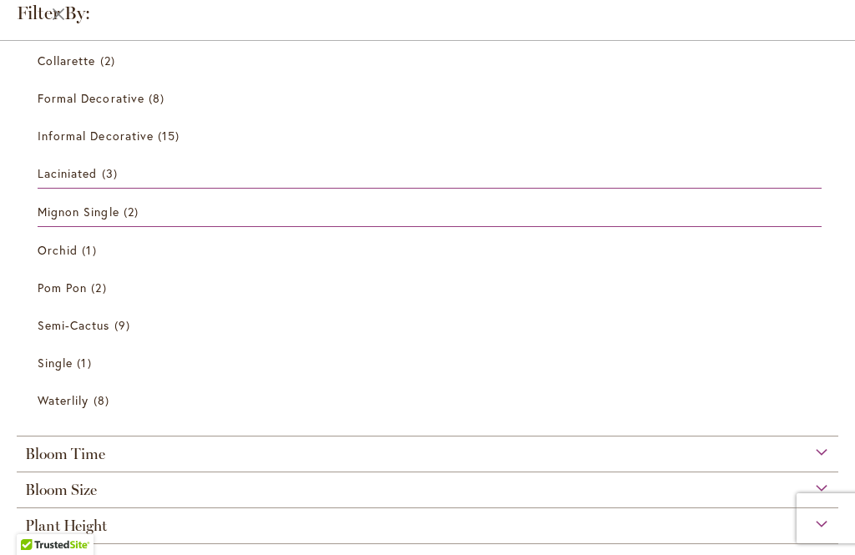
click at [663, 177] on link "Laciniated 3 items" at bounding box center [430, 174] width 784 height 30
click at [662, 182] on link "Laciniated 3 items" at bounding box center [430, 174] width 784 height 30
click at [103, 72] on link "Collarette 2 items" at bounding box center [430, 60] width 784 height 29
click at [104, 393] on span "8 items" at bounding box center [104, 402] width 20 height 18
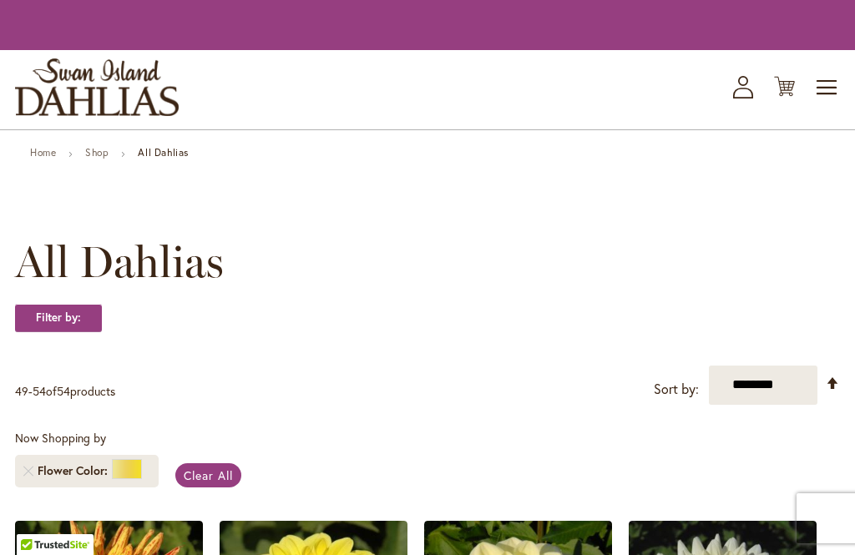
scroll to position [125, 0]
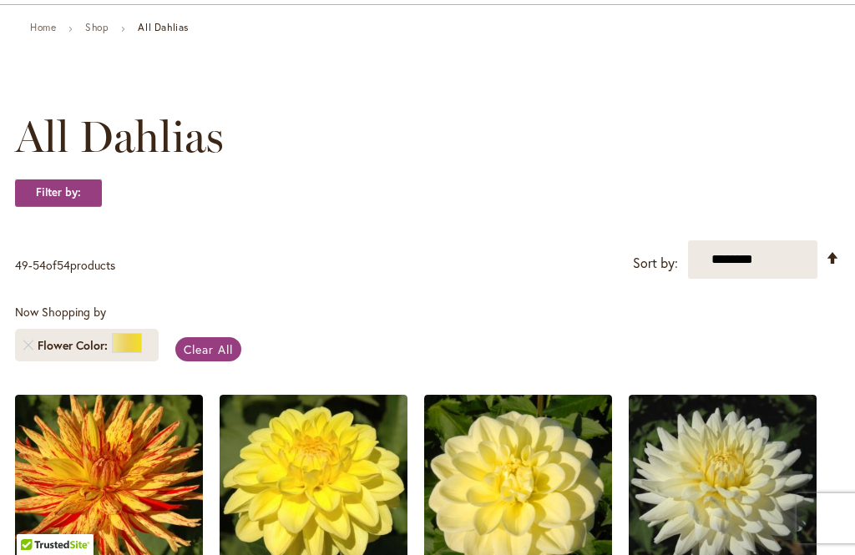
click at [611, 350] on div "Now Shopping by Flower Color Clear All" at bounding box center [427, 337] width 825 height 66
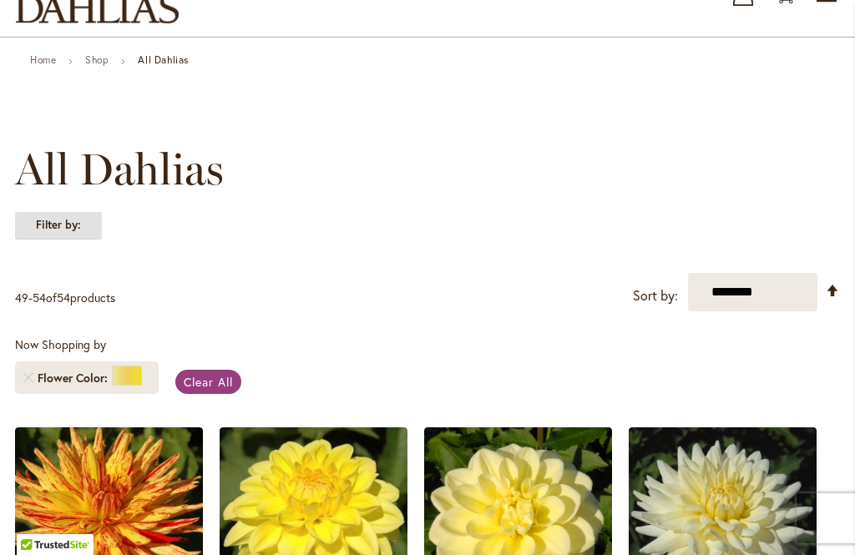
click at [92, 226] on strong "Filter by:" at bounding box center [58, 225] width 87 height 28
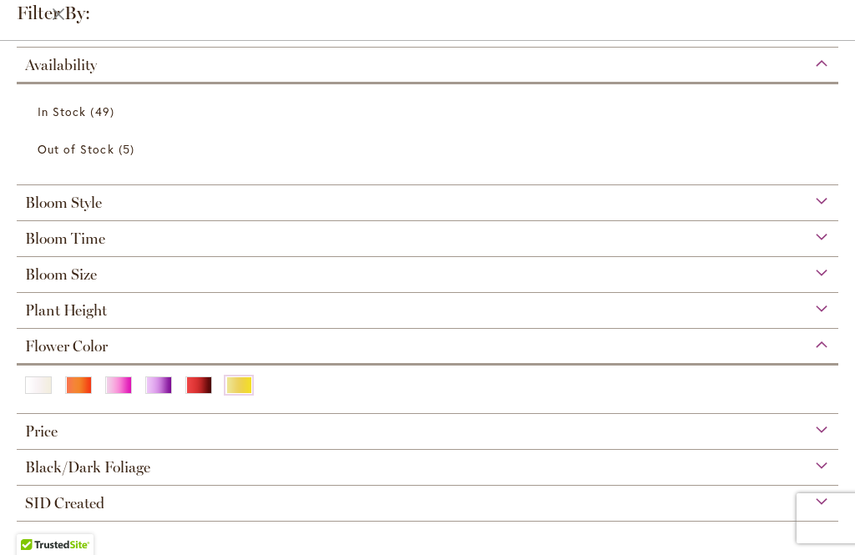
scroll to position [178, 0]
click at [139, 196] on div "Bloom Style" at bounding box center [428, 198] width 822 height 27
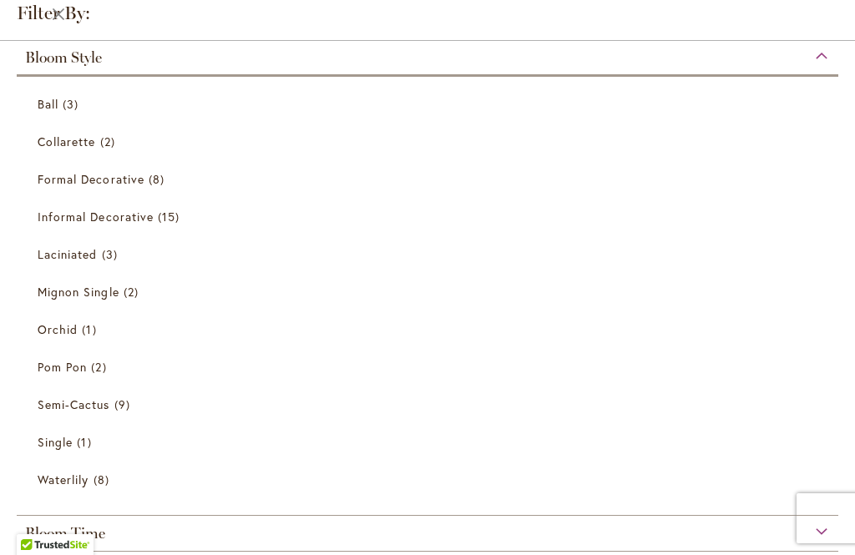
click at [116, 261] on span "3 items" at bounding box center [112, 255] width 20 height 18
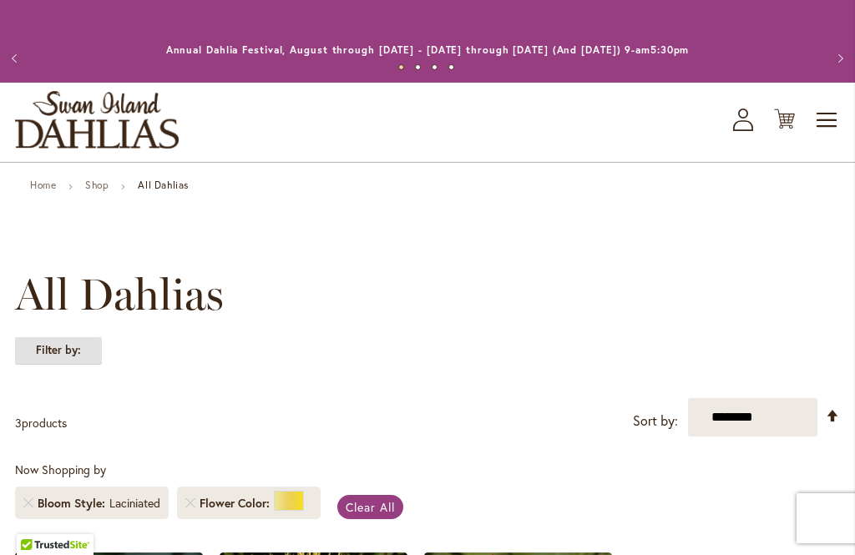
click at [98, 352] on strong "Filter by:" at bounding box center [58, 351] width 87 height 28
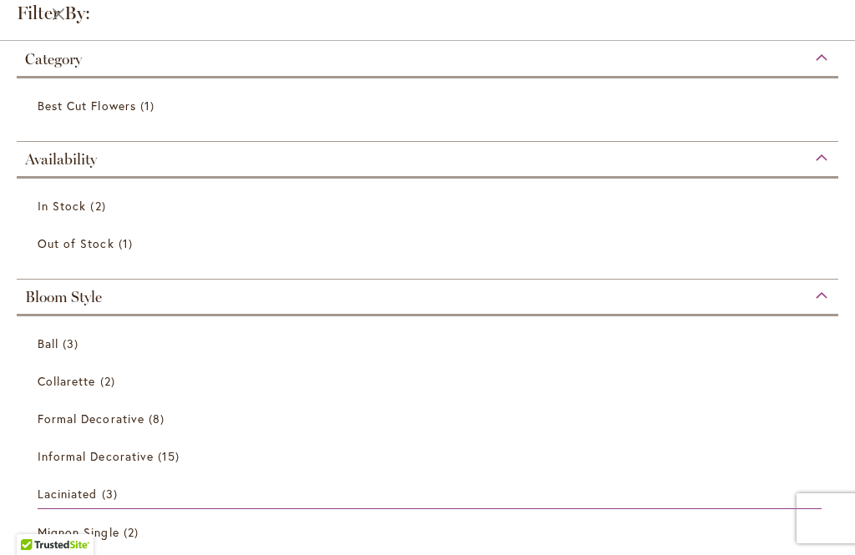
click at [108, 383] on span "2 items" at bounding box center [109, 382] width 19 height 18
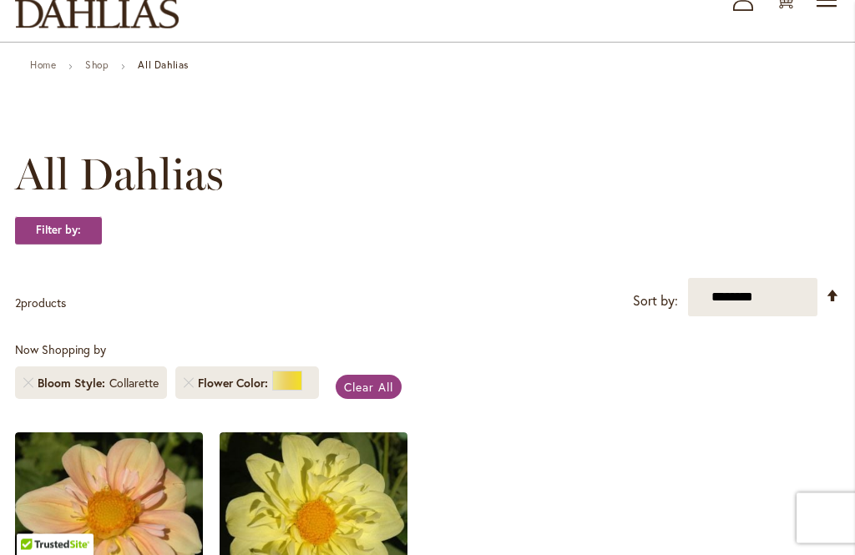
scroll to position [118, 0]
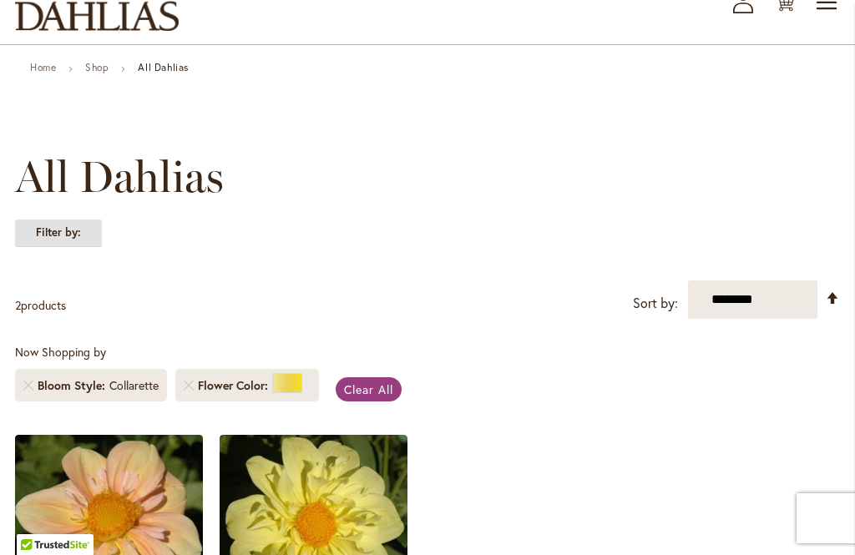
click at [88, 233] on strong "Filter by:" at bounding box center [58, 233] width 87 height 28
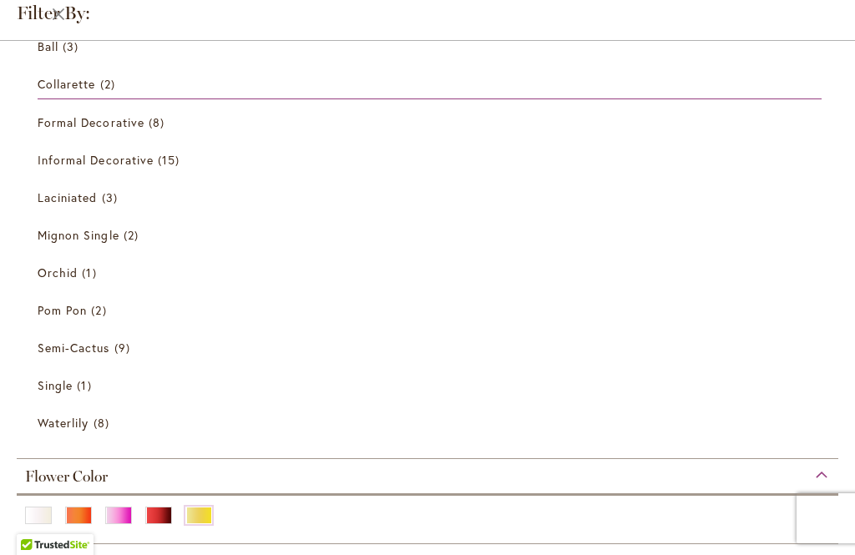
scroll to position [352, 0]
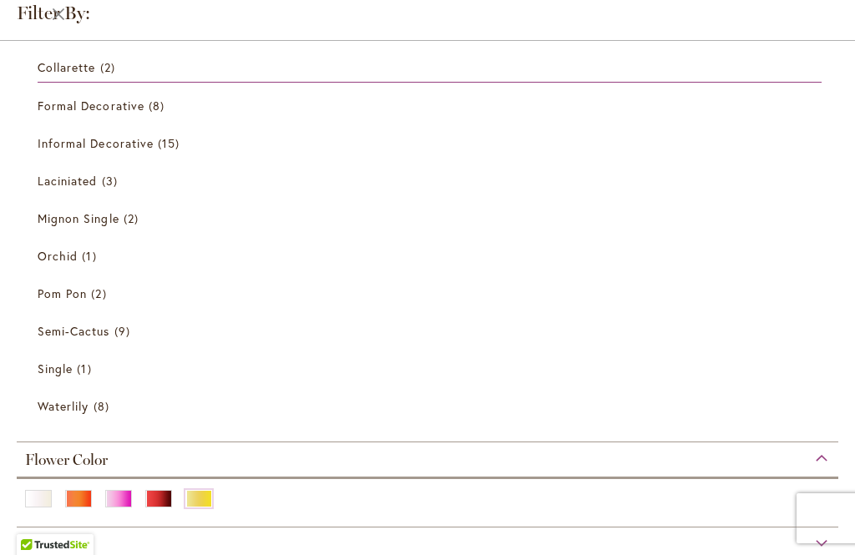
click at [102, 413] on span "8 items" at bounding box center [104, 407] width 20 height 18
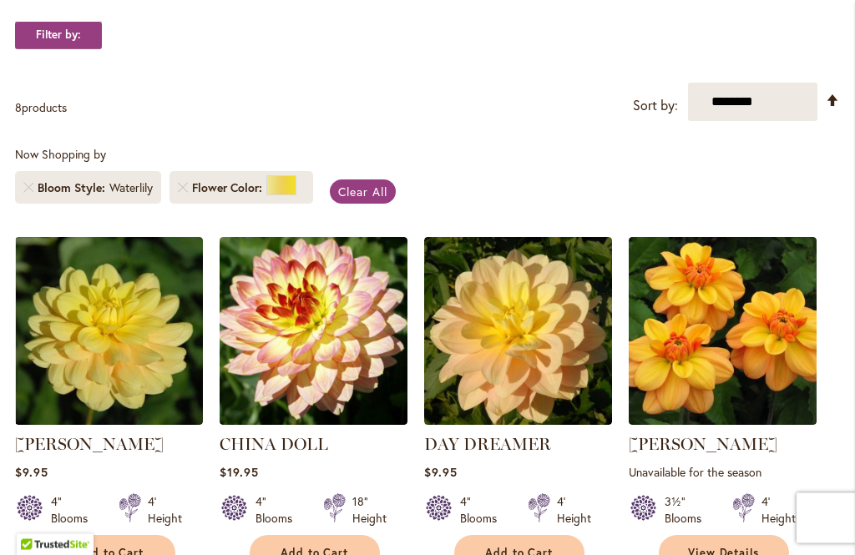
scroll to position [316, 0]
click at [287, 186] on div at bounding box center [281, 185] width 30 height 20
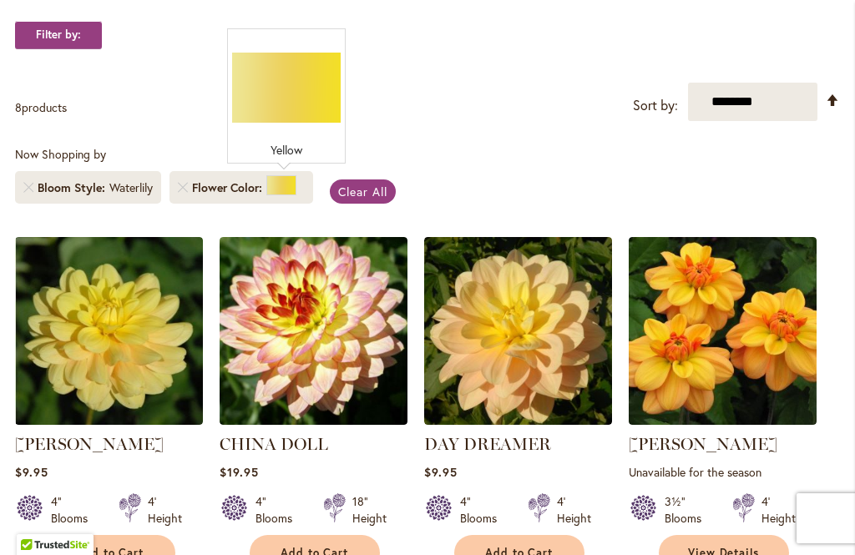
click at [188, 184] on link "Remove Flower Color Yellow" at bounding box center [183, 188] width 10 height 10
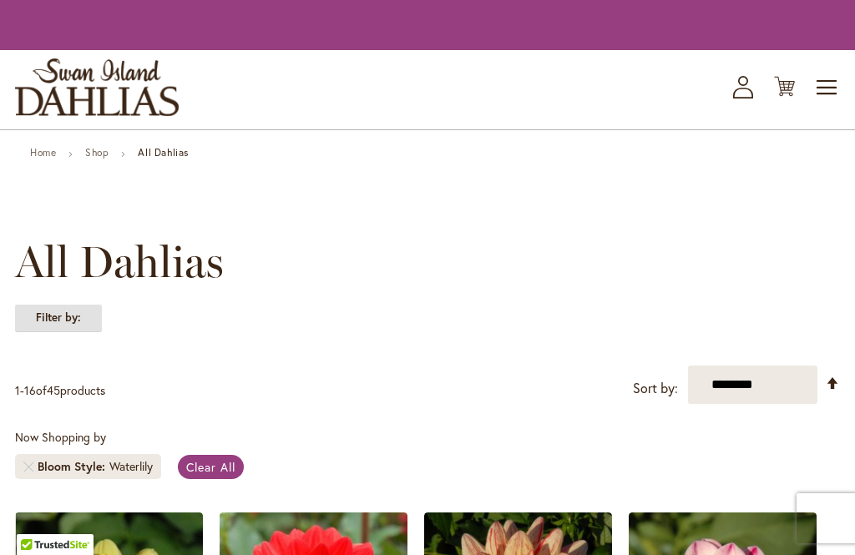
click at [84, 321] on strong "Filter by:" at bounding box center [58, 318] width 87 height 28
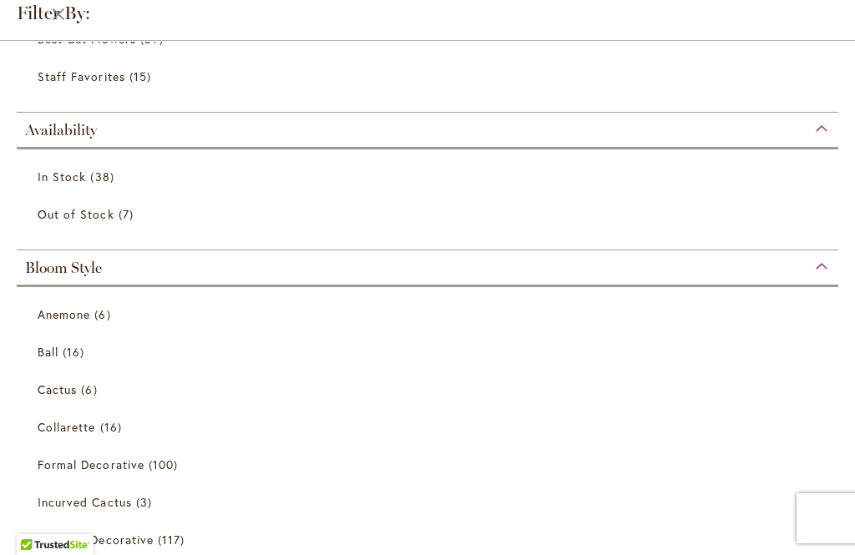
scroll to position [105, 0]
click at [99, 309] on span "6 items" at bounding box center [104, 314] width 20 height 18
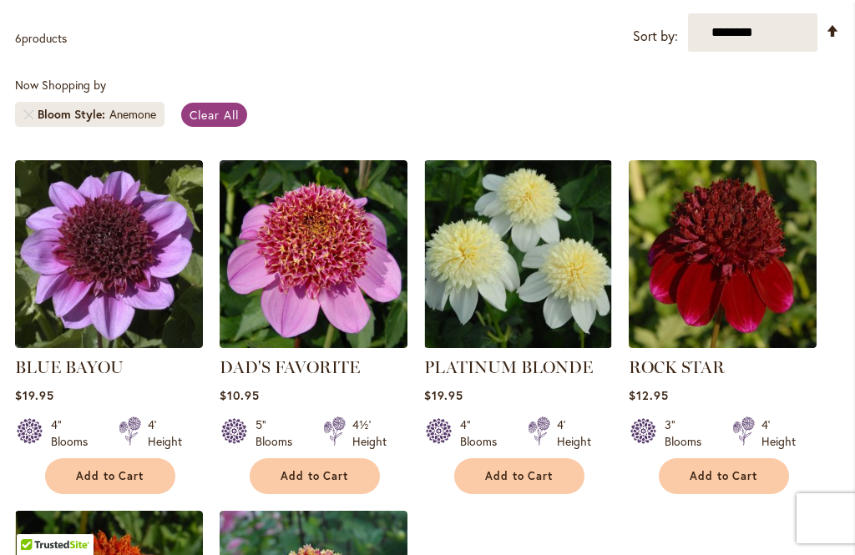
scroll to position [383, 0]
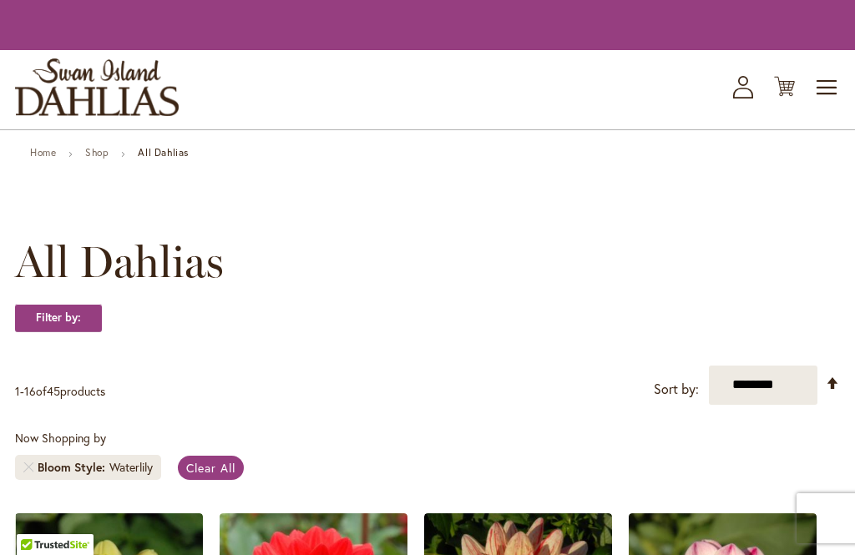
click at [83, 318] on strong "Filter by:" at bounding box center [58, 318] width 87 height 28
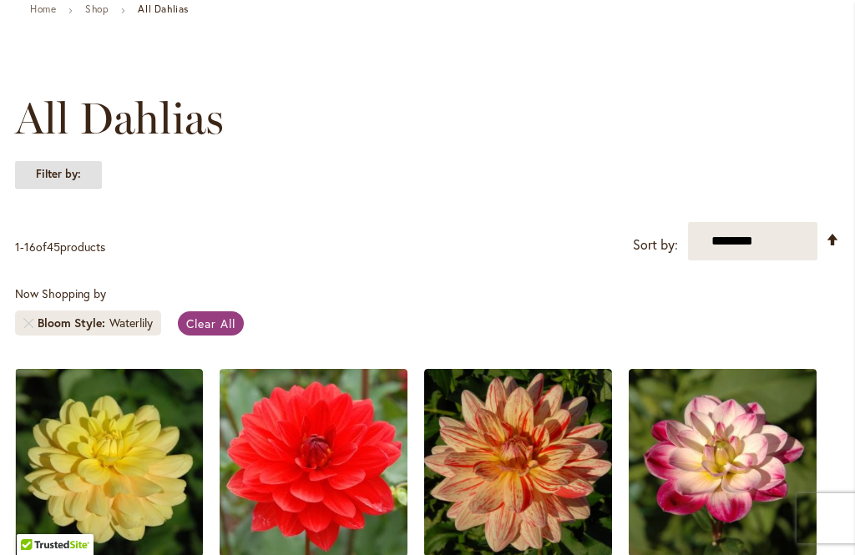
click at [81, 170] on strong "Filter by:" at bounding box center [58, 174] width 87 height 28
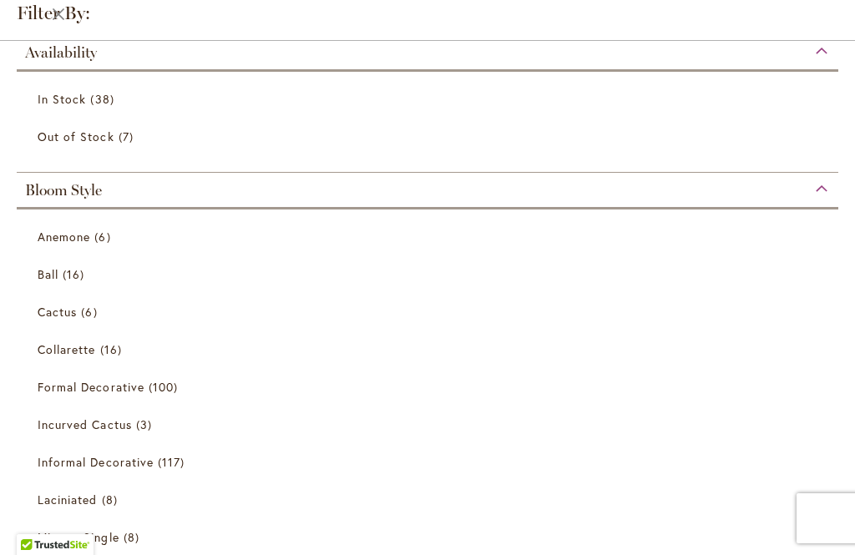
scroll to position [192, 0]
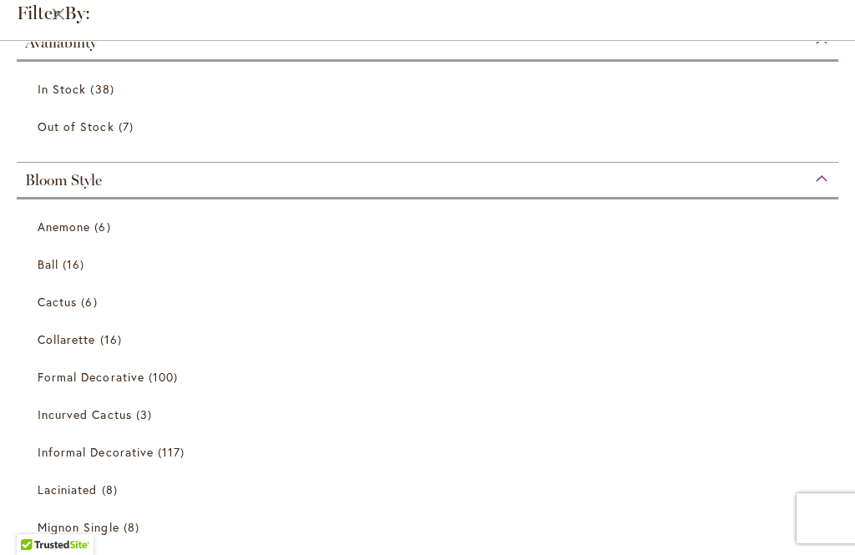
click at [115, 344] on span "16 items" at bounding box center [113, 340] width 26 height 18
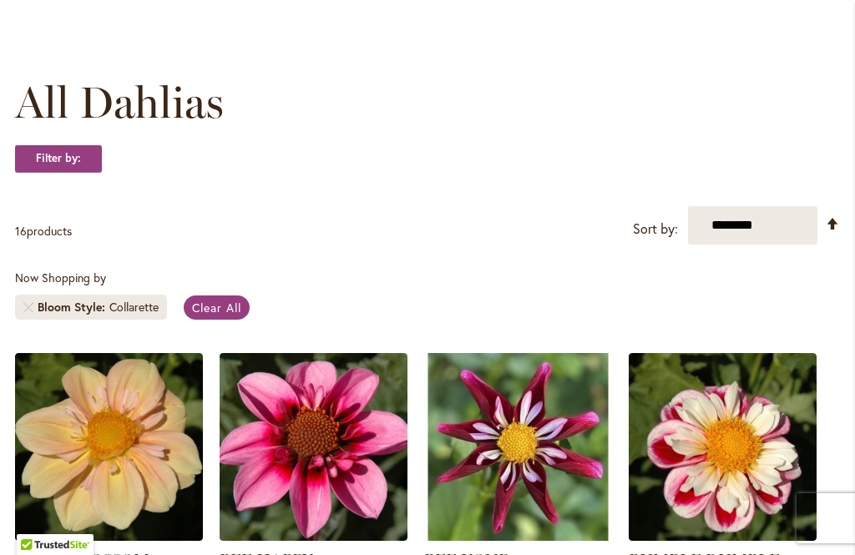
scroll to position [189, 0]
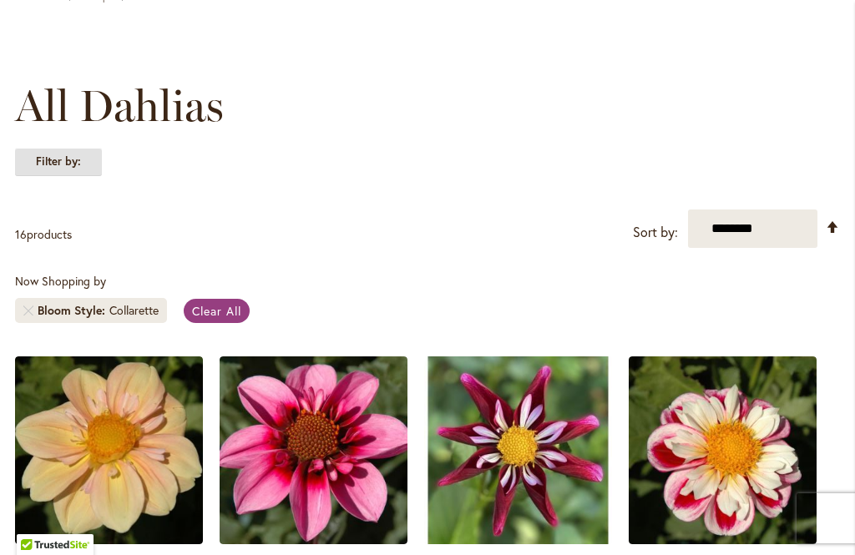
click at [85, 162] on strong "Filter by:" at bounding box center [58, 162] width 87 height 28
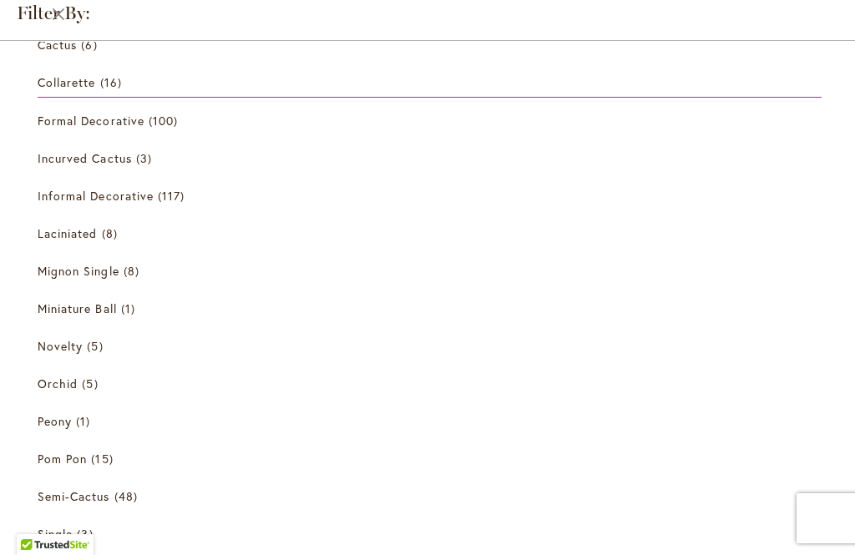
scroll to position [210, 0]
click at [97, 234] on span "Laciniated" at bounding box center [68, 232] width 60 height 16
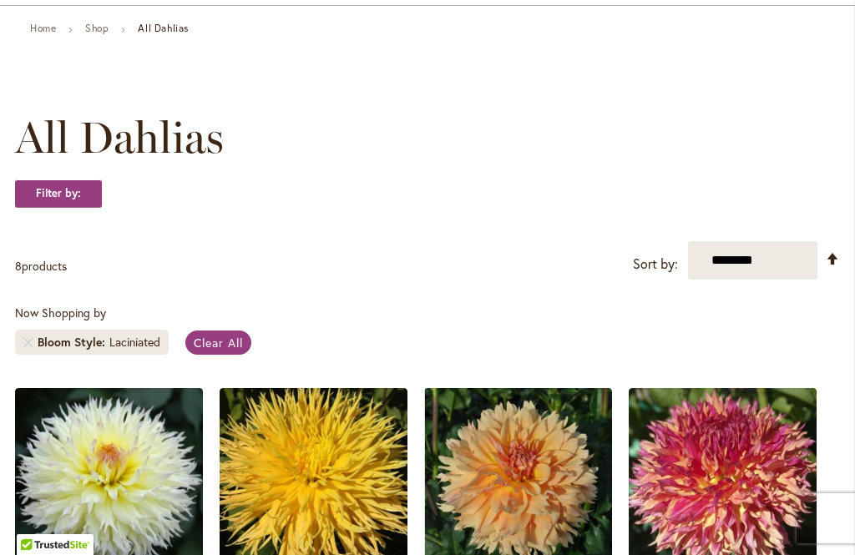
scroll to position [153, 0]
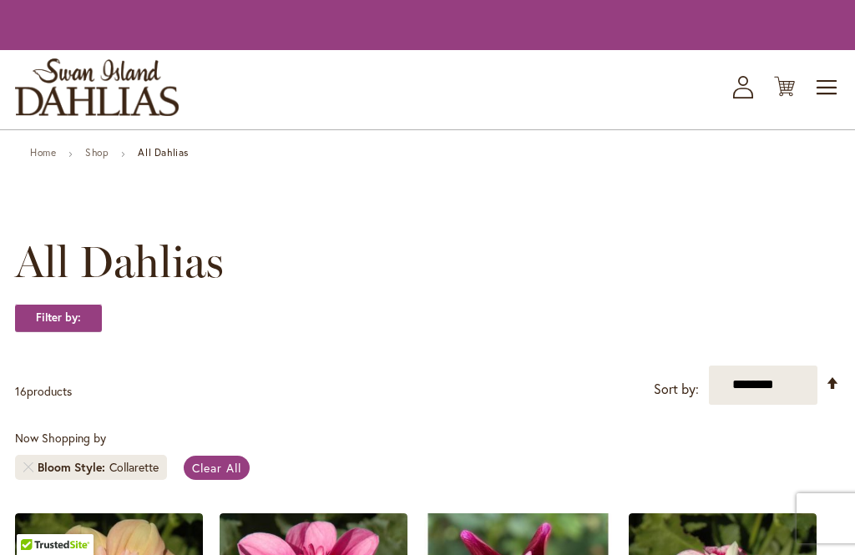
click at [94, 310] on strong "Filter by:" at bounding box center [58, 318] width 87 height 28
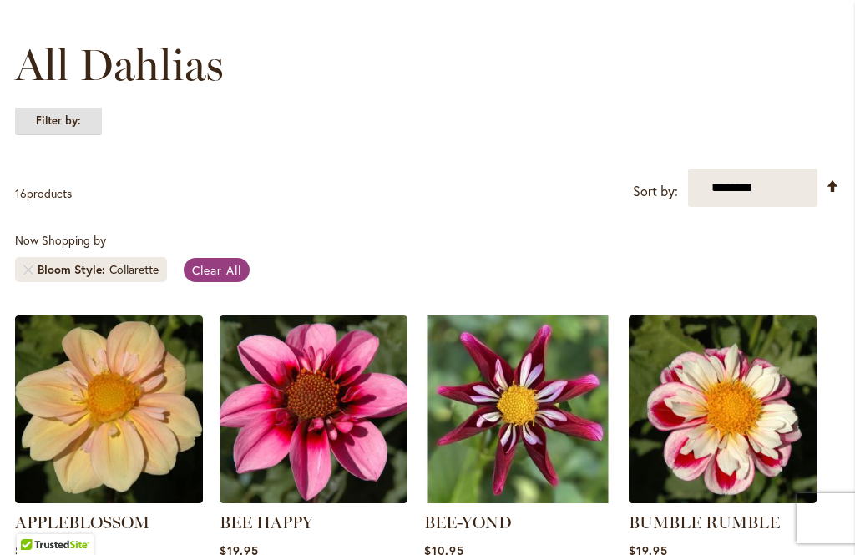
click at [79, 126] on strong "Filter by:" at bounding box center [58, 121] width 87 height 28
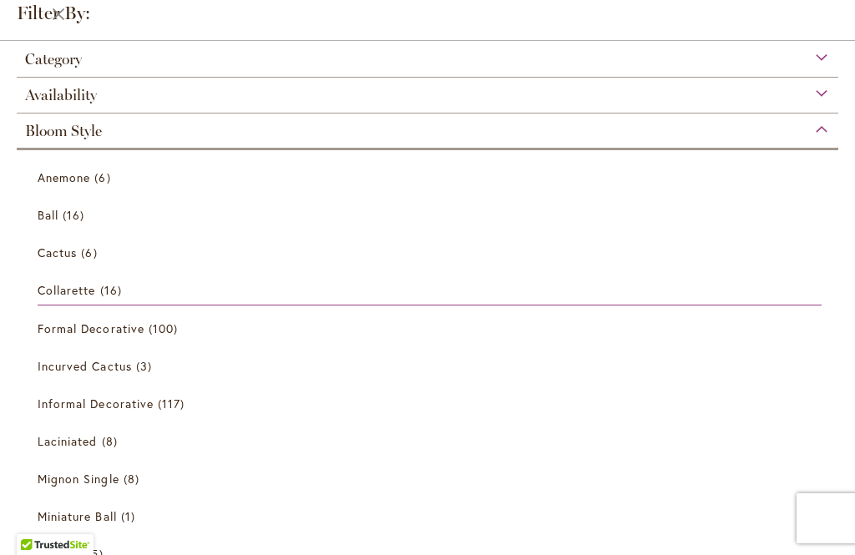
click at [170, 405] on span "117 items" at bounding box center [173, 404] width 31 height 18
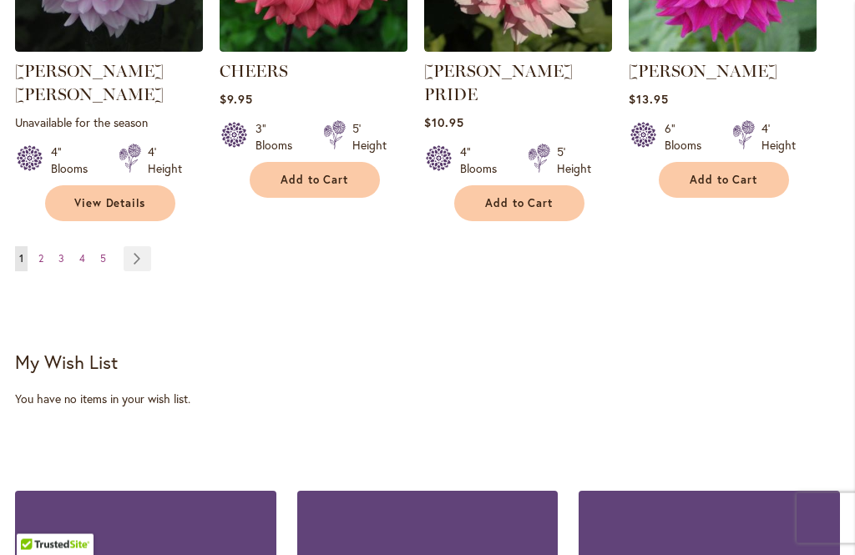
scroll to position [1798, 0]
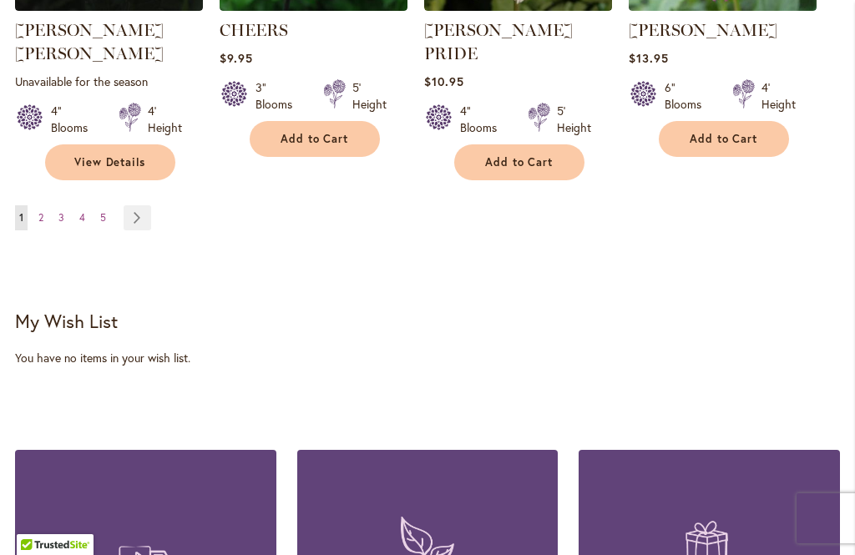
click at [147, 205] on link "Page Next" at bounding box center [138, 217] width 28 height 25
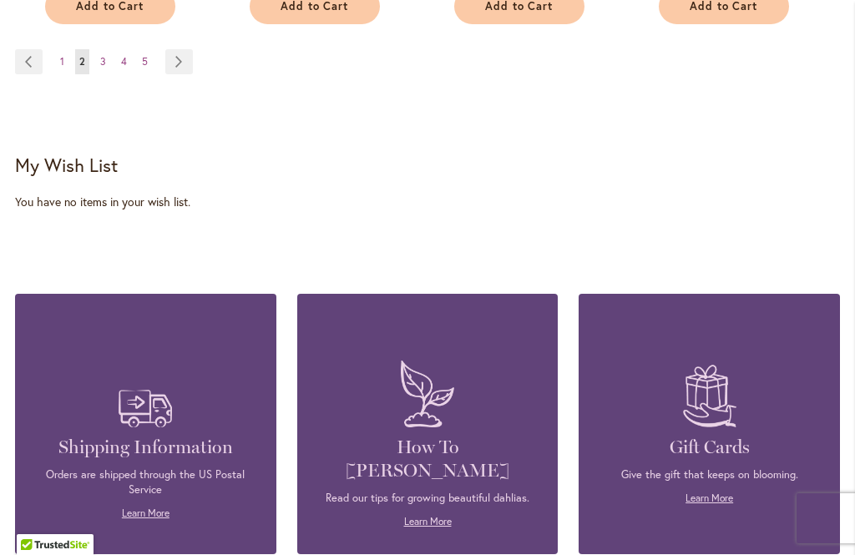
scroll to position [2022, 0]
